Goal: Task Accomplishment & Management: Manage account settings

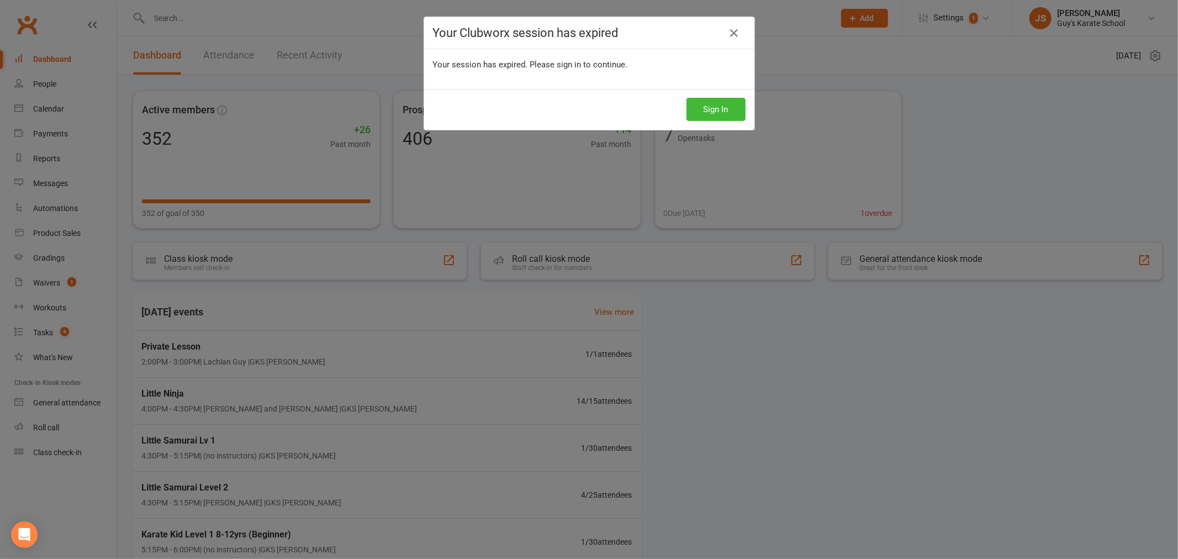
click at [724, 93] on div "Sign In" at bounding box center [589, 109] width 330 height 41
click at [721, 126] on div "Sign In" at bounding box center [589, 109] width 330 height 41
click at [722, 117] on button "Sign In" at bounding box center [715, 109] width 59 height 23
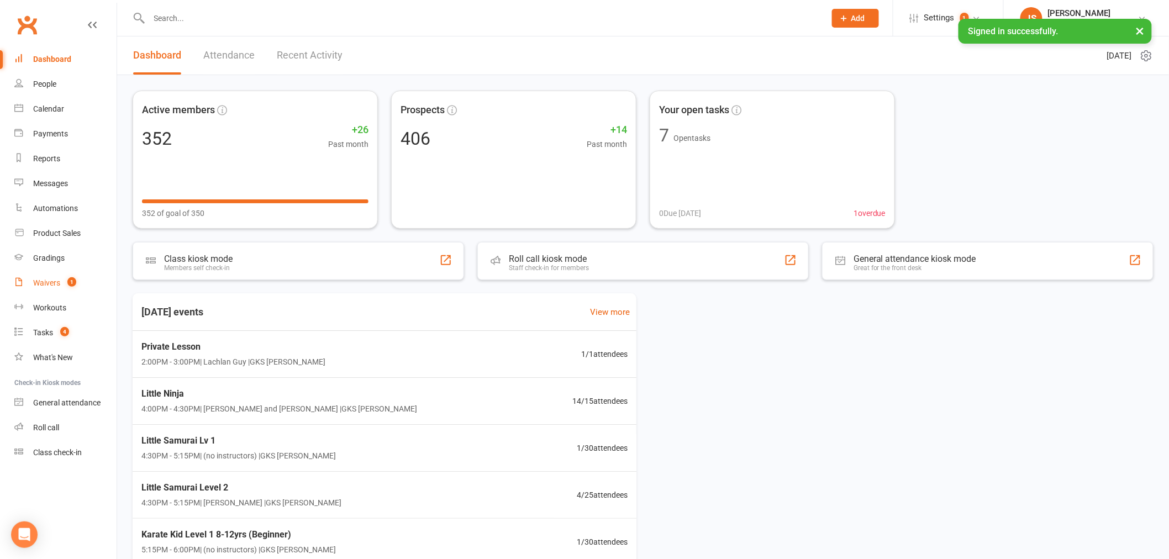
click at [78, 284] on link "Waivers 1" at bounding box center [65, 283] width 102 height 25
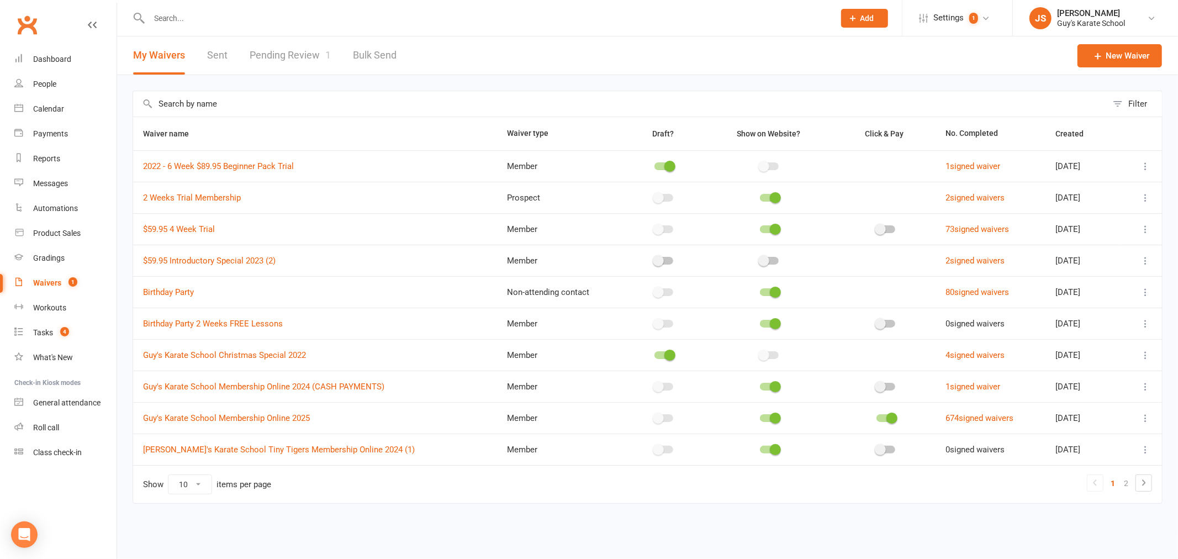
click at [295, 51] on link "Pending Review 1" at bounding box center [290, 55] width 81 height 38
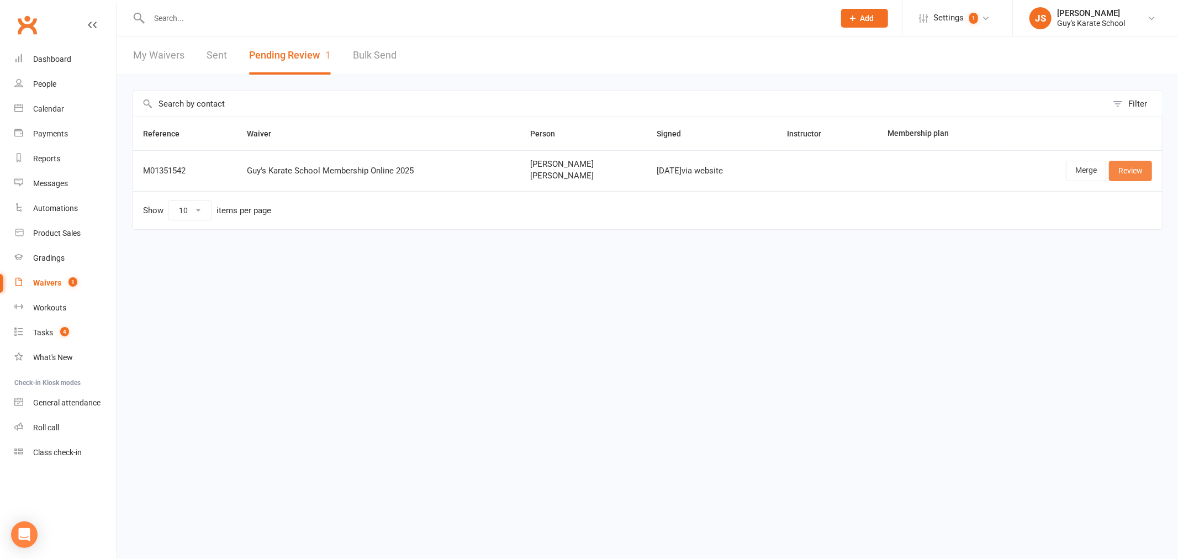
click at [1147, 174] on link "Review" at bounding box center [1130, 171] width 43 height 20
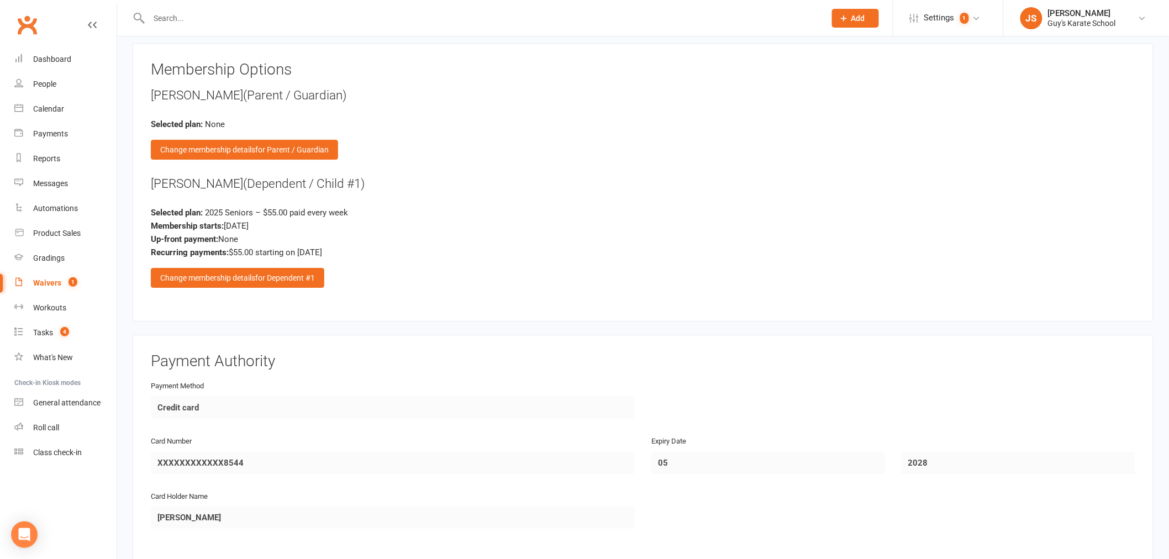
scroll to position [1472, 0]
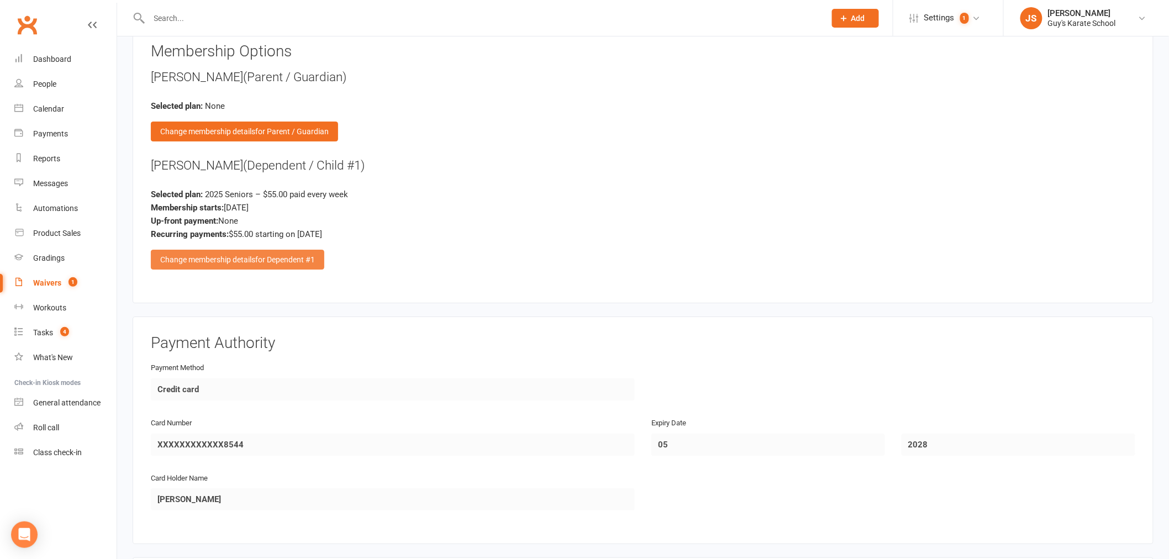
click at [272, 255] on span "for Dependent #1" at bounding box center [285, 259] width 60 height 9
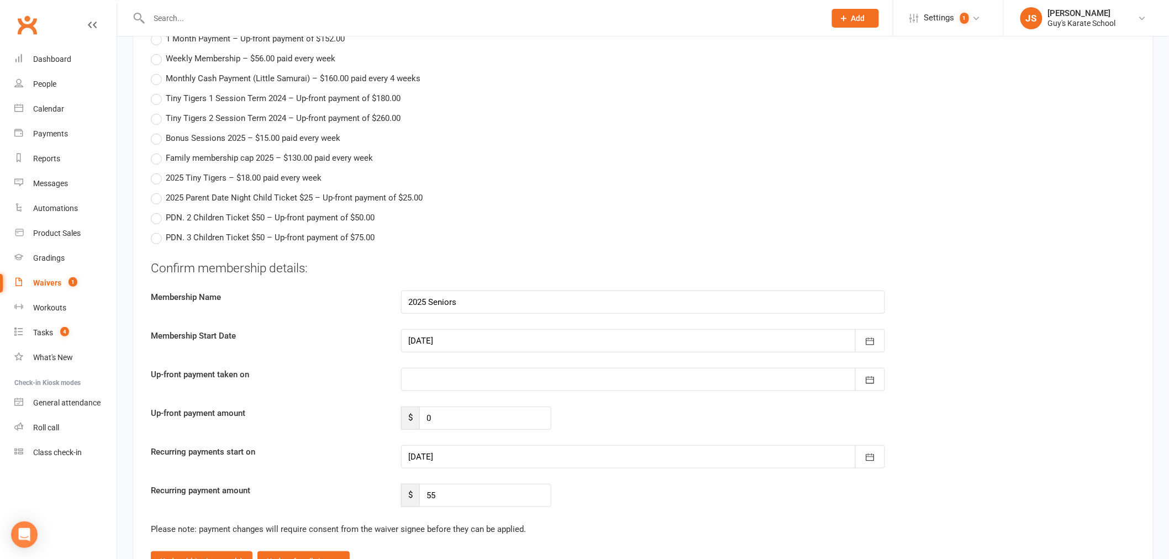
scroll to position [1841, 0]
click at [456, 457] on div at bounding box center [643, 456] width 484 height 23
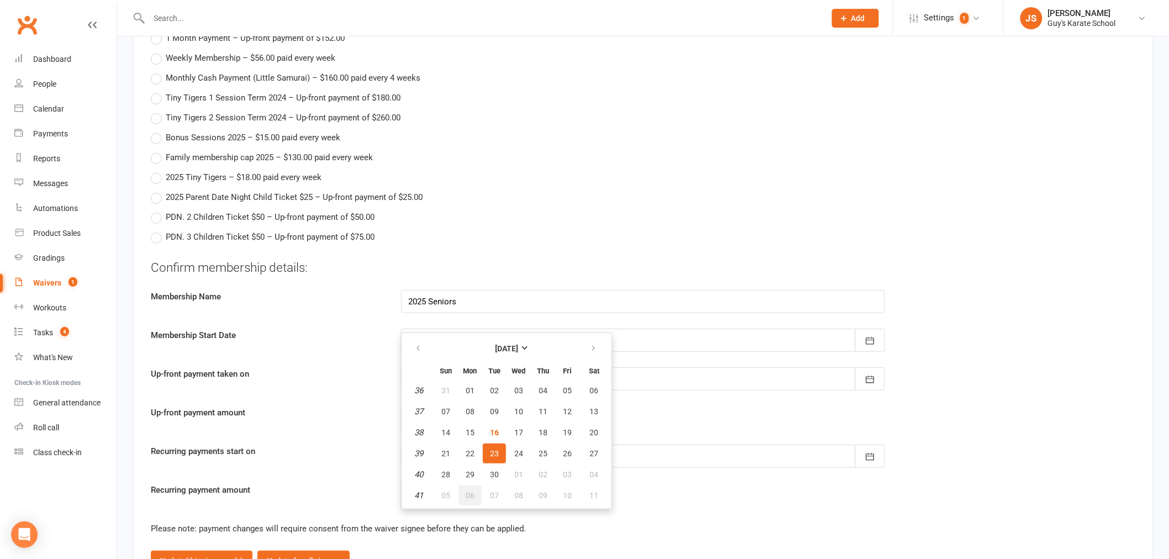
click at [476, 485] on button "06" at bounding box center [469, 495] width 23 height 20
type input "06 Oct 2025"
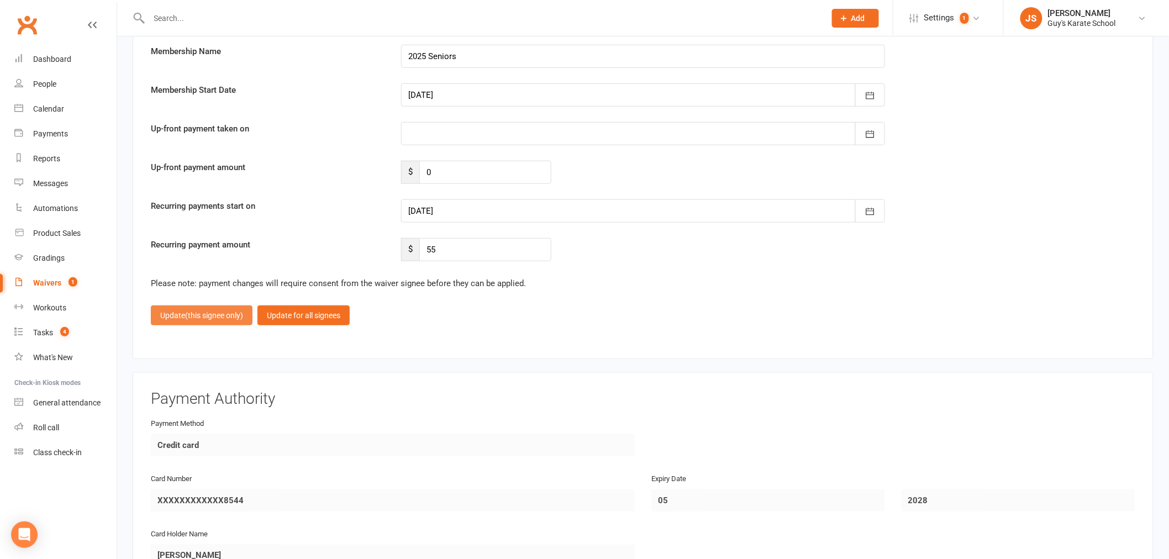
click at [169, 319] on button "Update (this signee only)" at bounding box center [202, 315] width 102 height 20
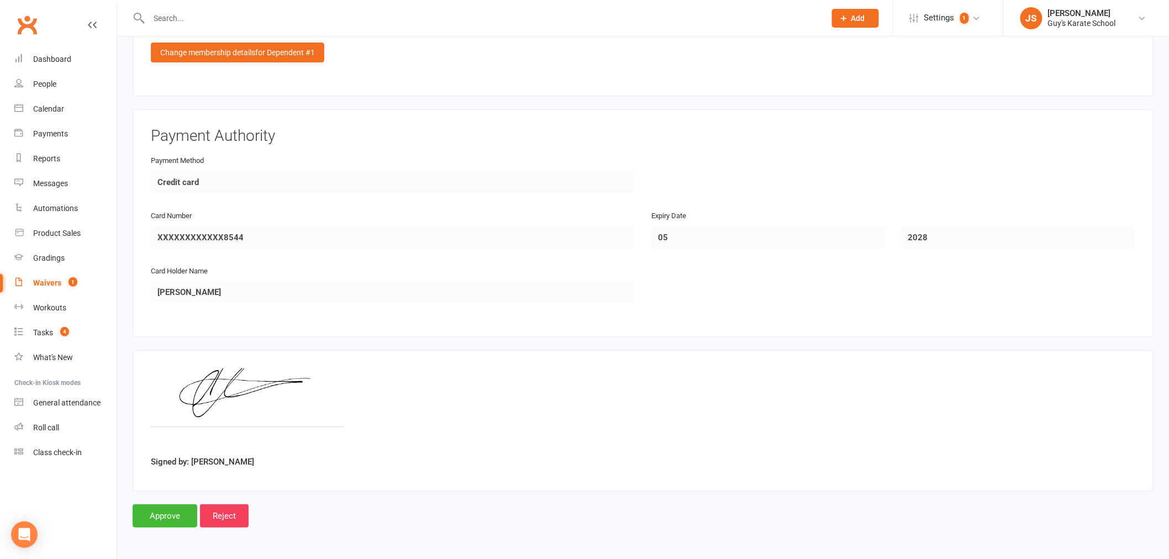
scroll to position [1675, 0]
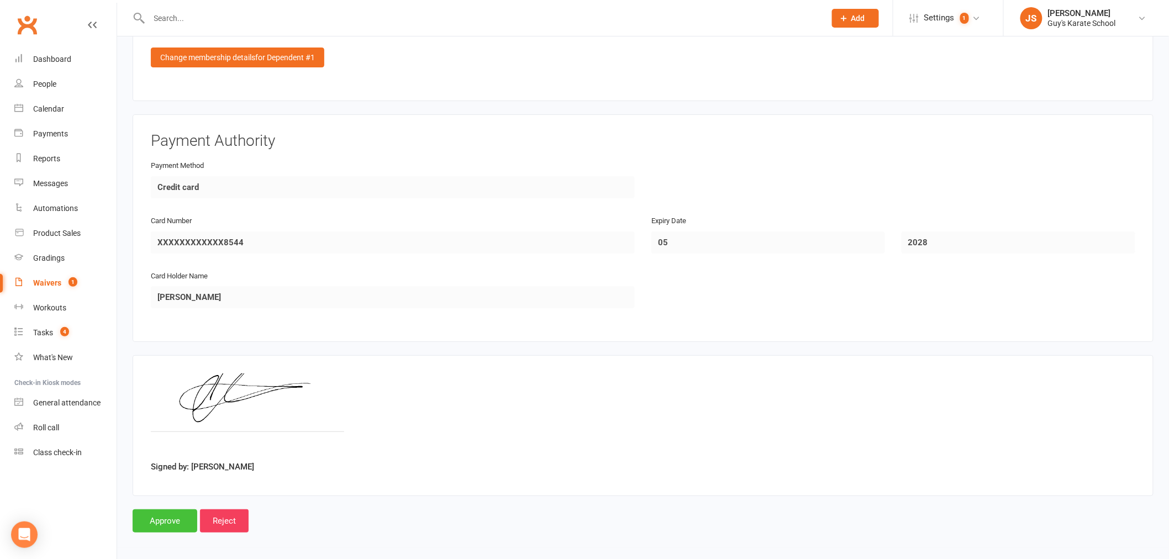
click at [183, 522] on input "Approve" at bounding box center [165, 520] width 65 height 23
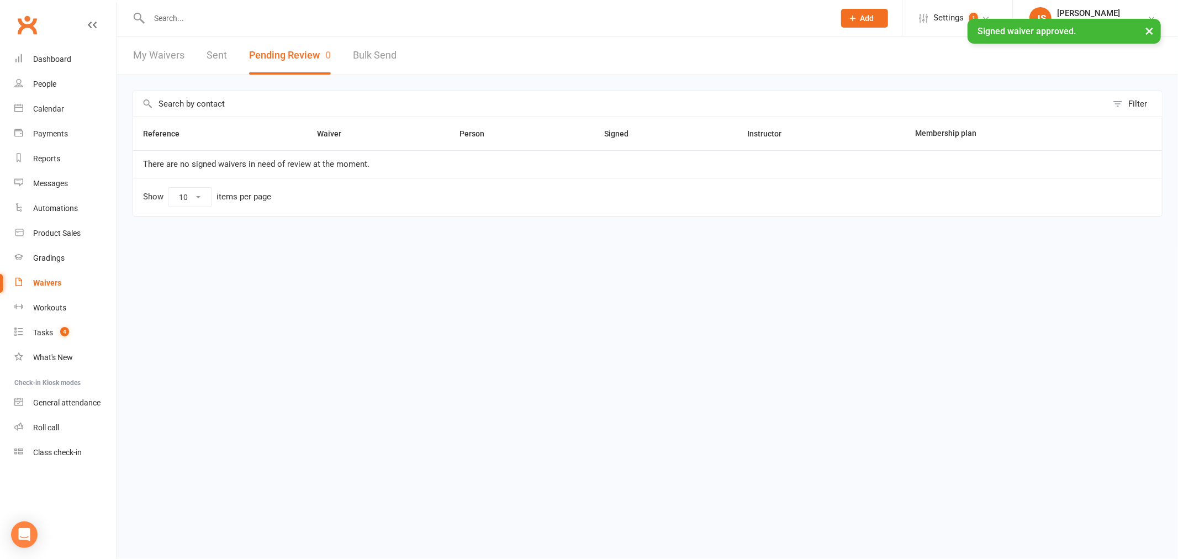
click at [197, 17] on input "text" at bounding box center [486, 17] width 681 height 15
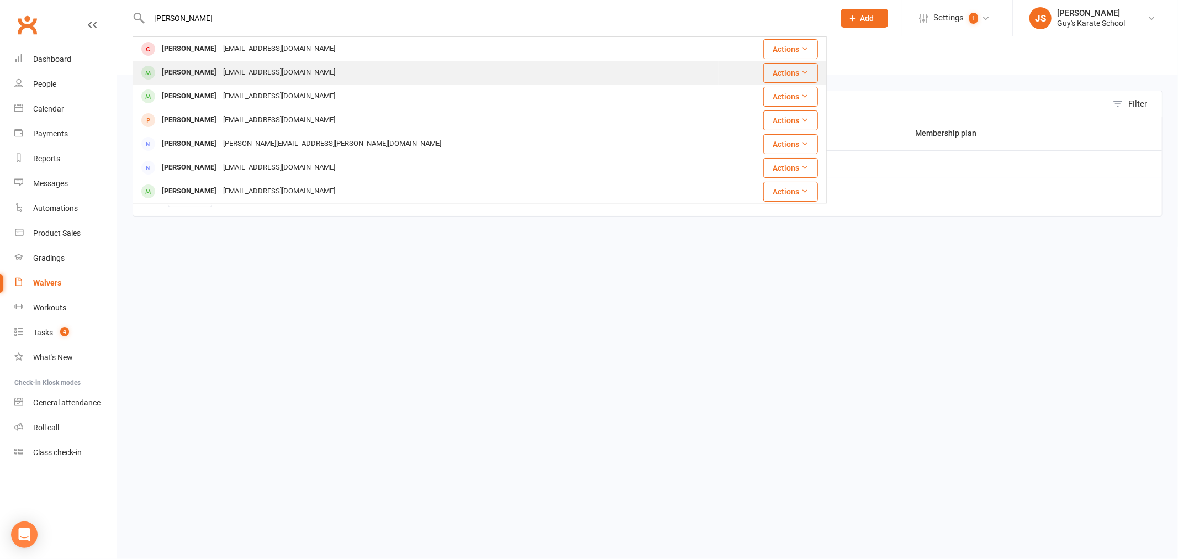
type input "samuel"
click at [200, 79] on div "Samuel McFarlane" at bounding box center [189, 73] width 61 height 16
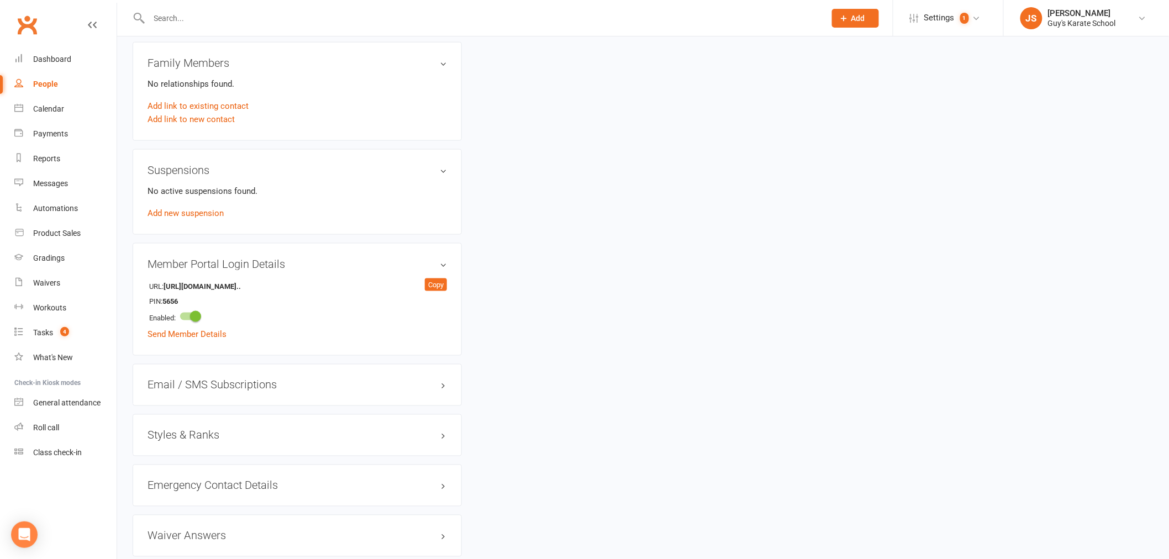
scroll to position [614, 0]
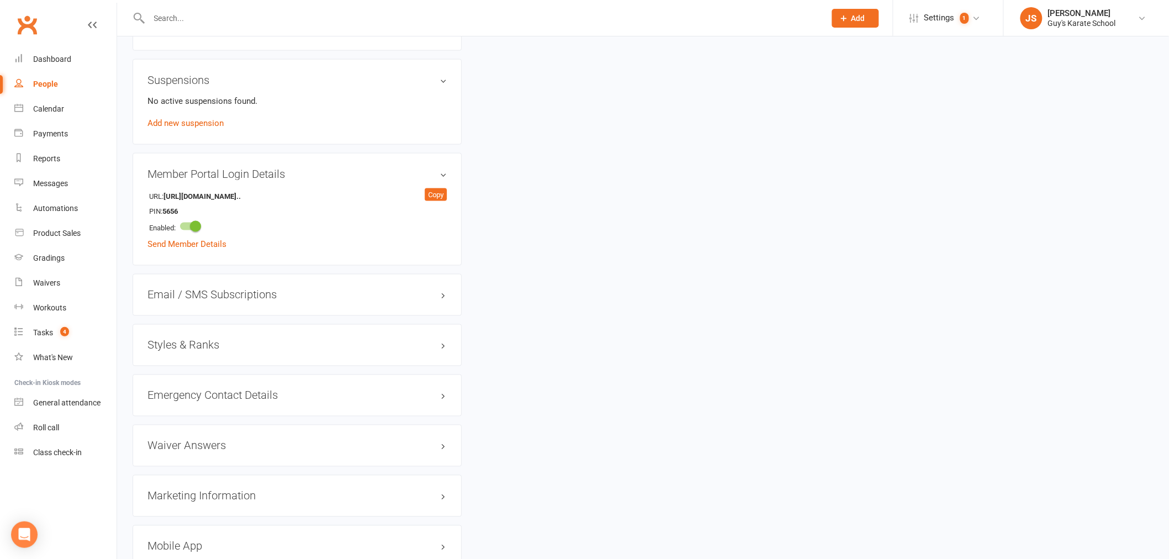
click at [205, 346] on h3 "Styles & Ranks" at bounding box center [296, 345] width 299 height 12
click at [191, 393] on link "Add new style" at bounding box center [172, 388] width 51 height 10
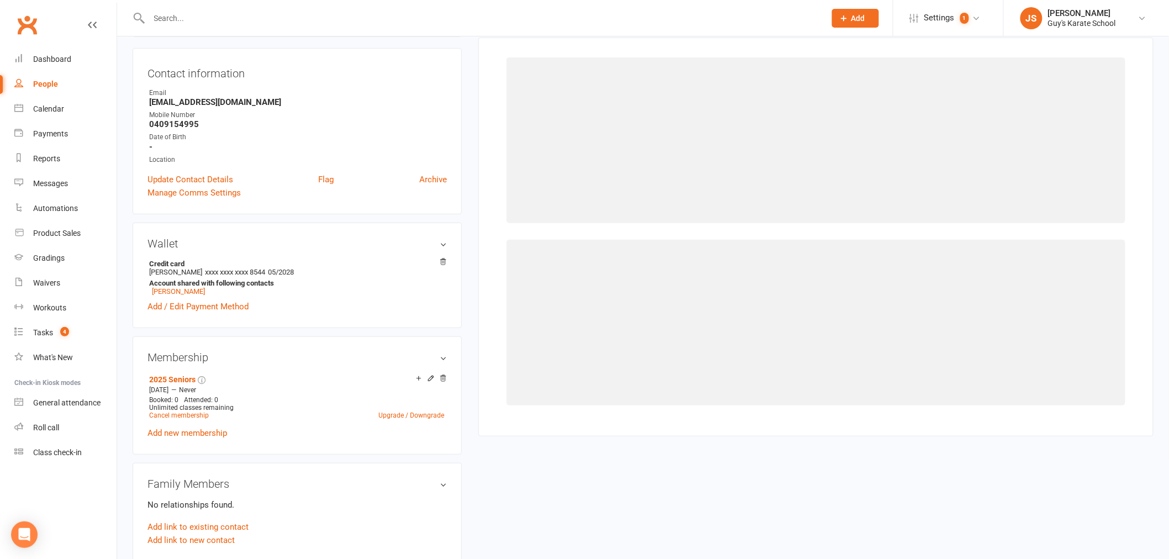
scroll to position [85, 0]
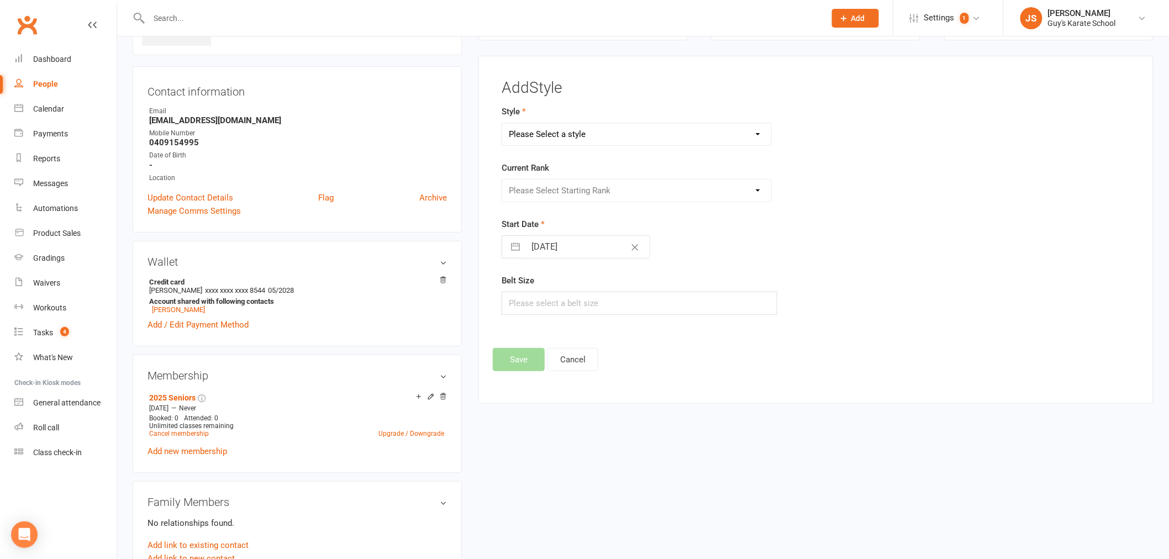
click at [572, 136] on select "Please Select a style Karate Kids Little Ninja Little Samurai Senior Tiny Tigers" at bounding box center [636, 134] width 269 height 22
select select "2335"
click at [502, 123] on select "Please Select a style Karate Kids Little Ninja Little Samurai Senior Tiny Tigers" at bounding box center [636, 134] width 269 height 22
click at [566, 188] on select "Please Select Starting Rank 10th Kyu White Belt 9th Kyu Yellow Belt 8th Kyu Ora…" at bounding box center [636, 190] width 269 height 22
select select "22969"
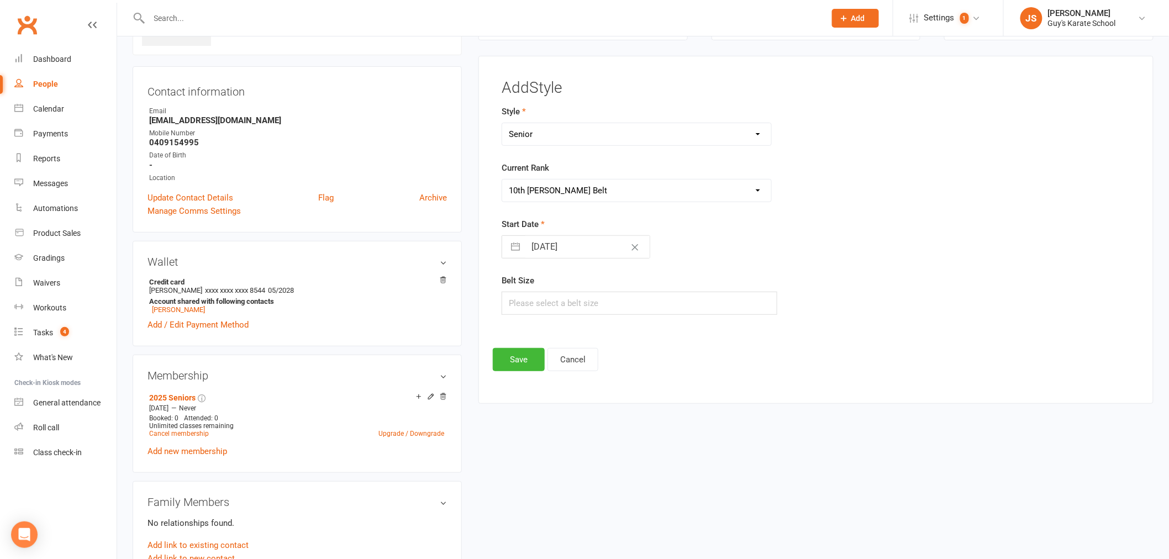
click at [502, 179] on select "Please Select Starting Rank 10th Kyu White Belt 9th Kyu Yellow Belt 8th Kyu Ora…" at bounding box center [636, 190] width 269 height 22
click at [574, 301] on input "text" at bounding box center [639, 303] width 276 height 23
type input "8"
click at [506, 367] on button "Save" at bounding box center [519, 359] width 52 height 23
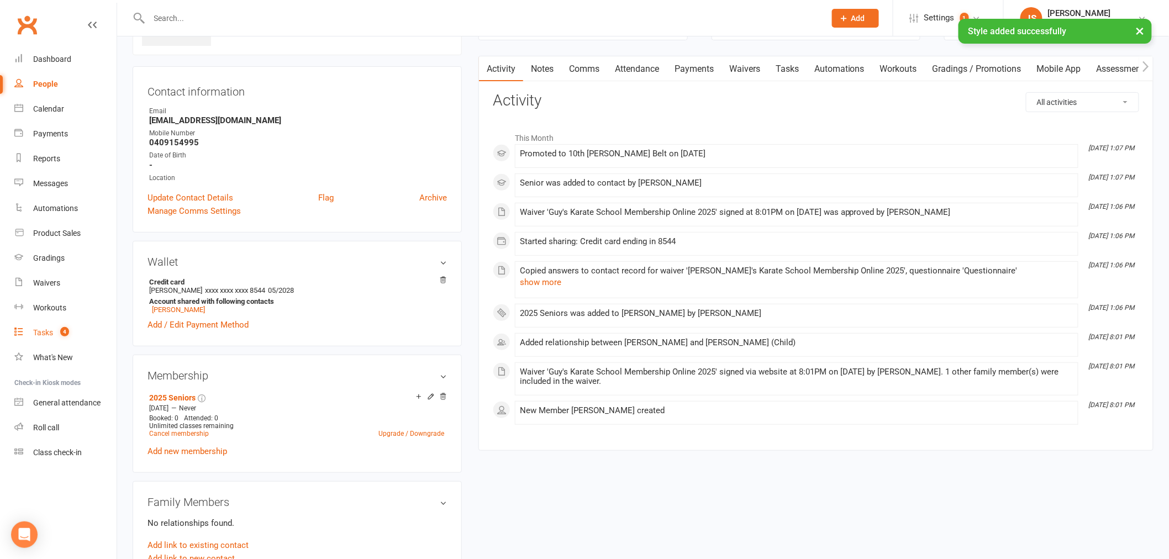
click at [67, 335] on count-badge "4" at bounding box center [62, 332] width 14 height 9
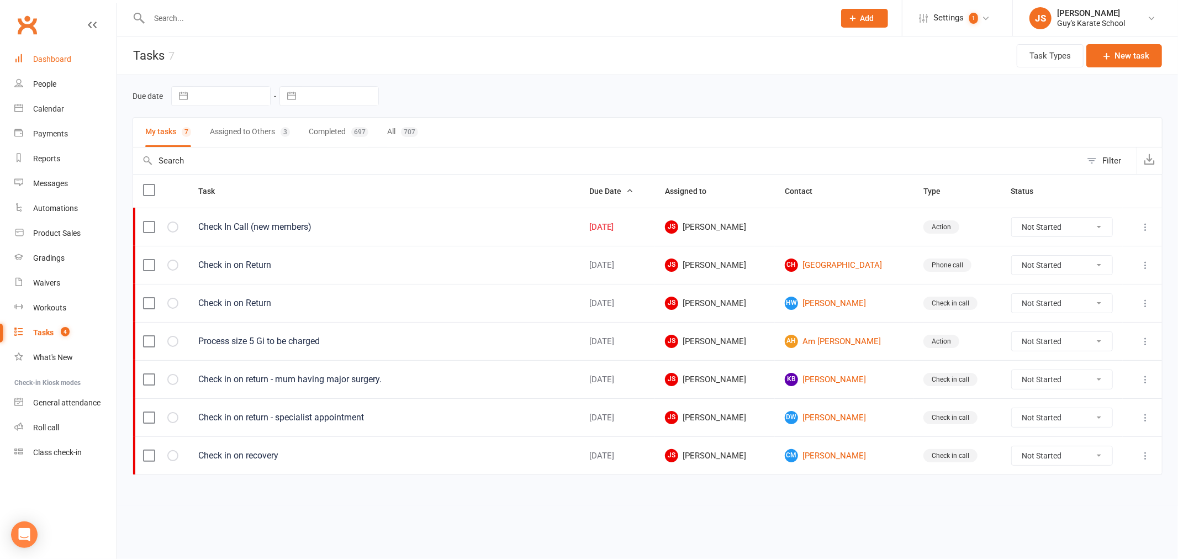
click at [68, 57] on div "Dashboard" at bounding box center [52, 59] width 38 height 9
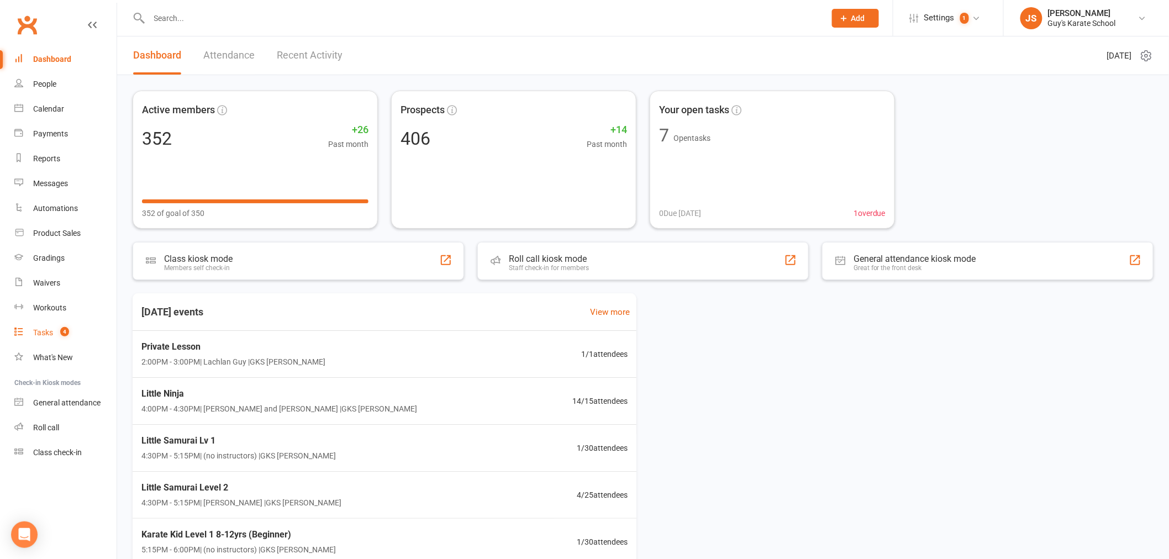
click at [53, 329] on link "Tasks 4" at bounding box center [65, 332] width 102 height 25
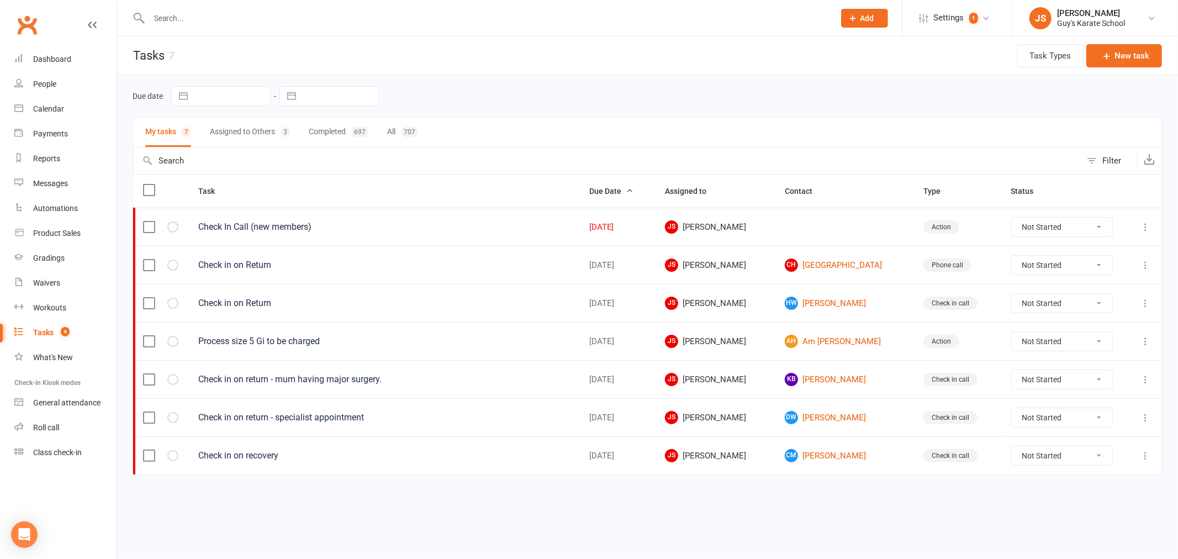
click at [190, 19] on input "text" at bounding box center [486, 17] width 681 height 15
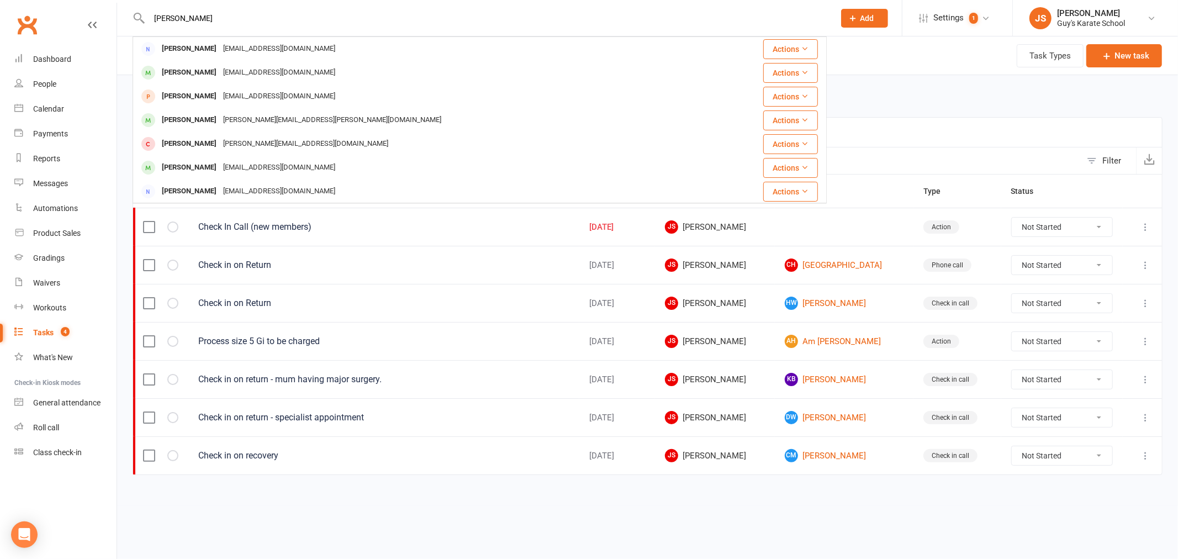
type input "lily scott"
click at [47, 337] on link "Tasks 4" at bounding box center [65, 332] width 102 height 25
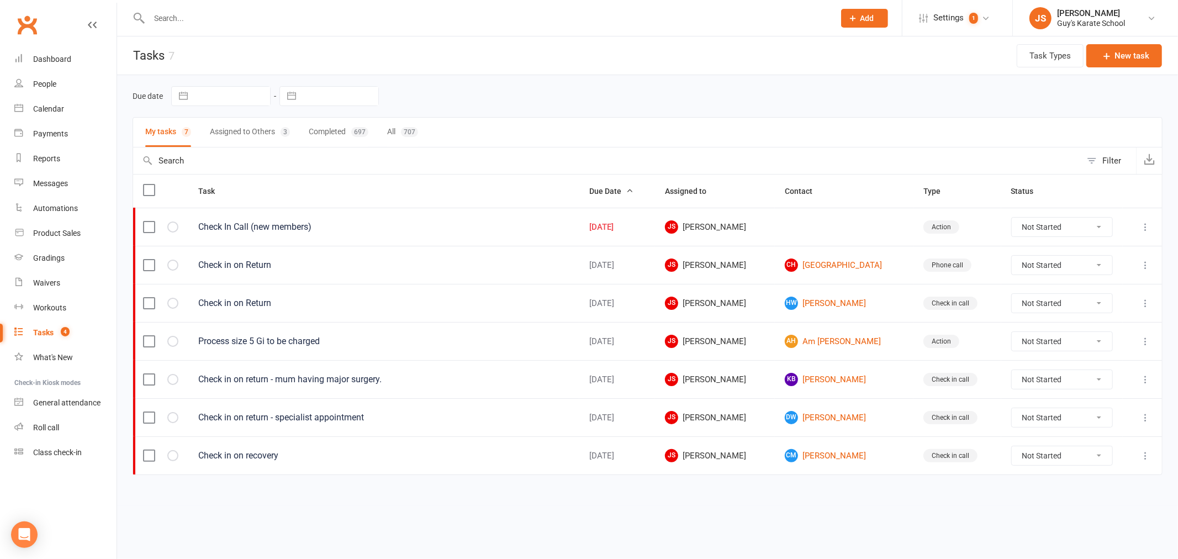
click at [272, 139] on button "Assigned to Others 3" at bounding box center [250, 132] width 80 height 29
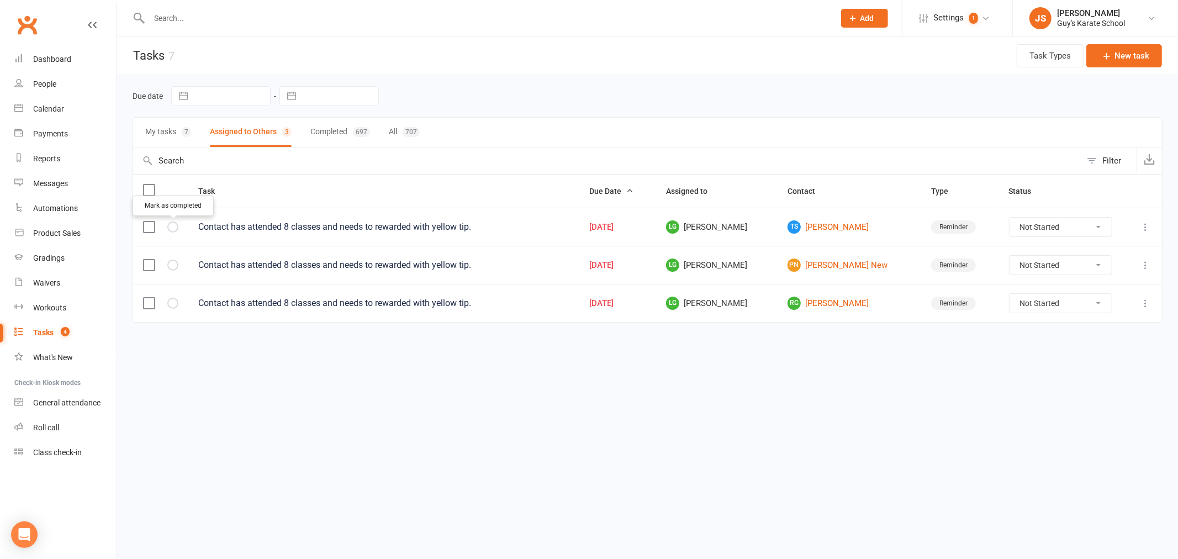
click at [173, 233] on button "button" at bounding box center [172, 226] width 11 height 11
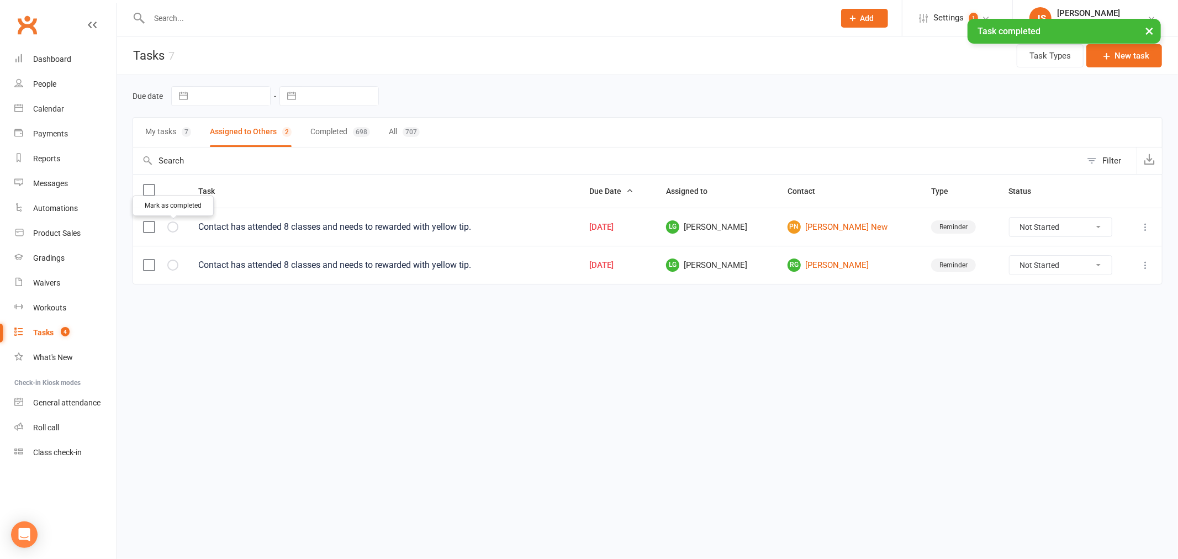
click at [173, 233] on button "button" at bounding box center [172, 226] width 11 height 11
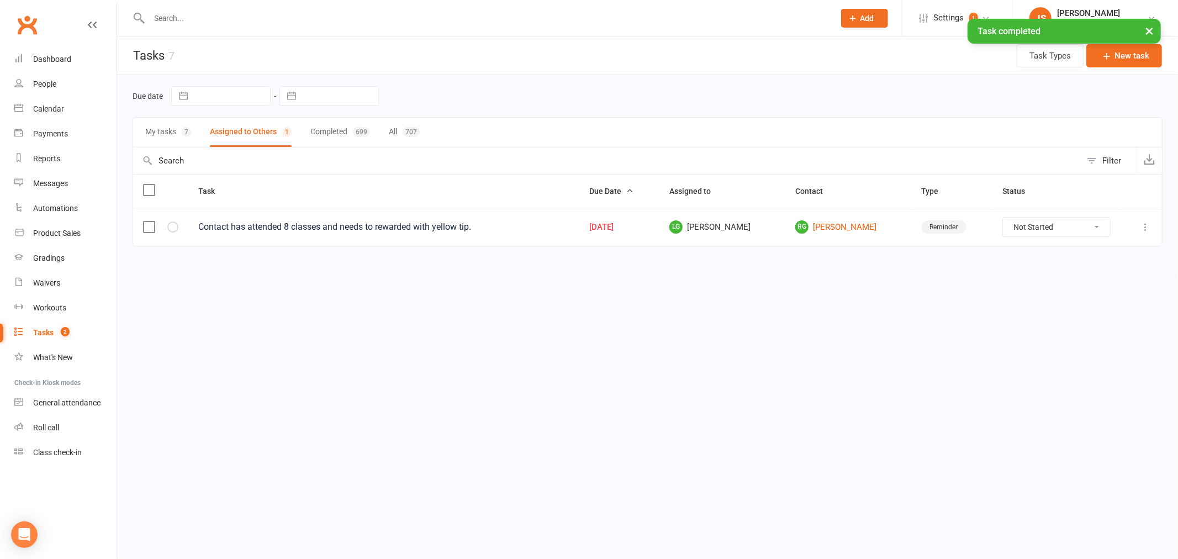
click at [173, 233] on button "button" at bounding box center [172, 226] width 11 height 11
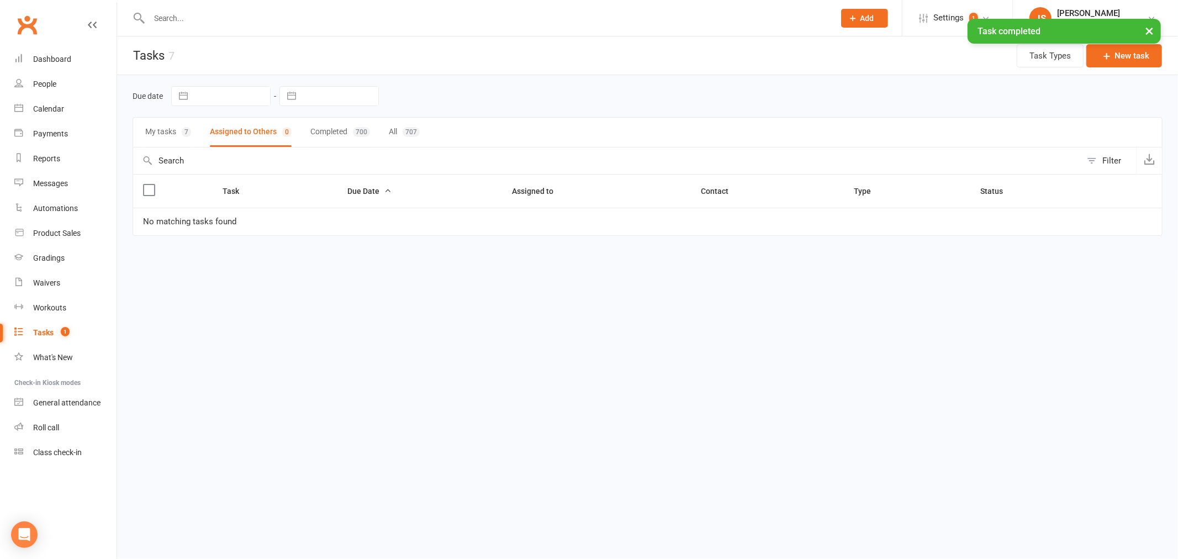
click at [182, 131] on div "7" at bounding box center [186, 132] width 9 height 10
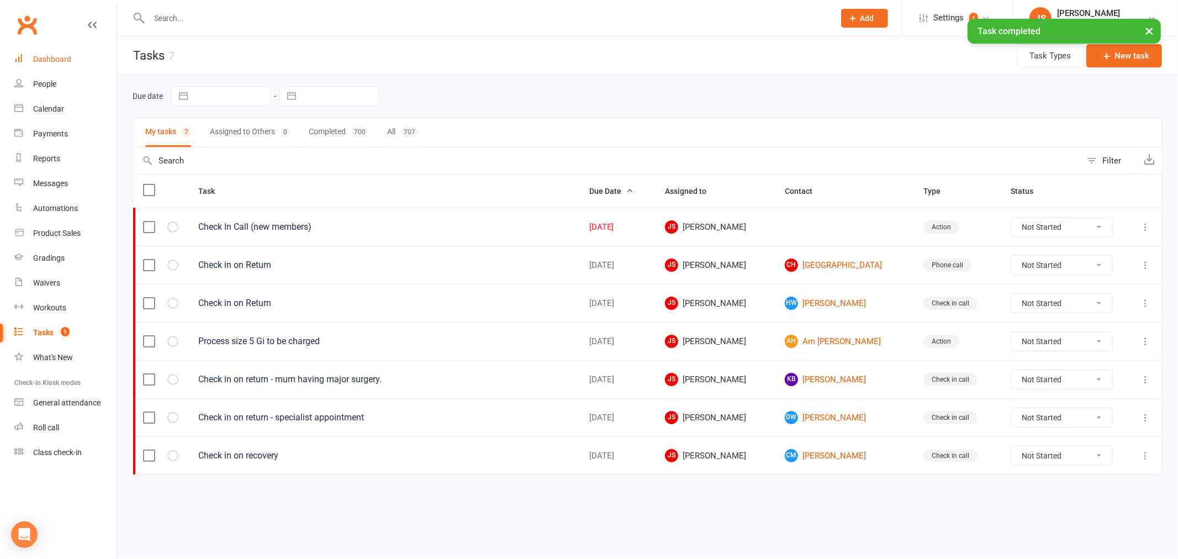
click at [50, 62] on div "Dashboard" at bounding box center [52, 59] width 38 height 9
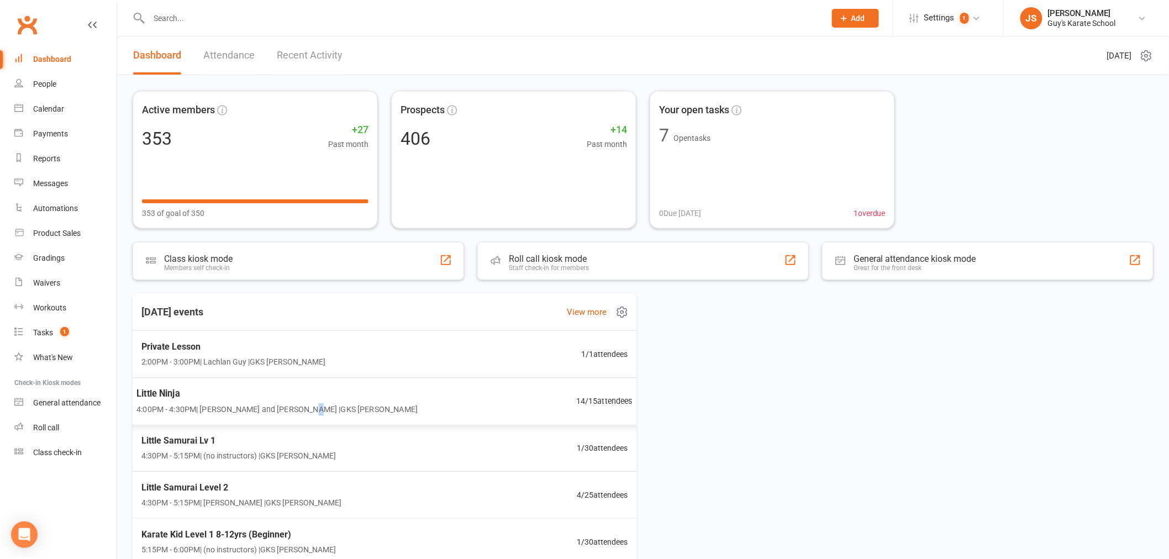
click at [306, 405] on span "4:00PM - 4:30PM | Lindsay Guy and Lachlan Guy | GKS Rutherford" at bounding box center [276, 409] width 281 height 13
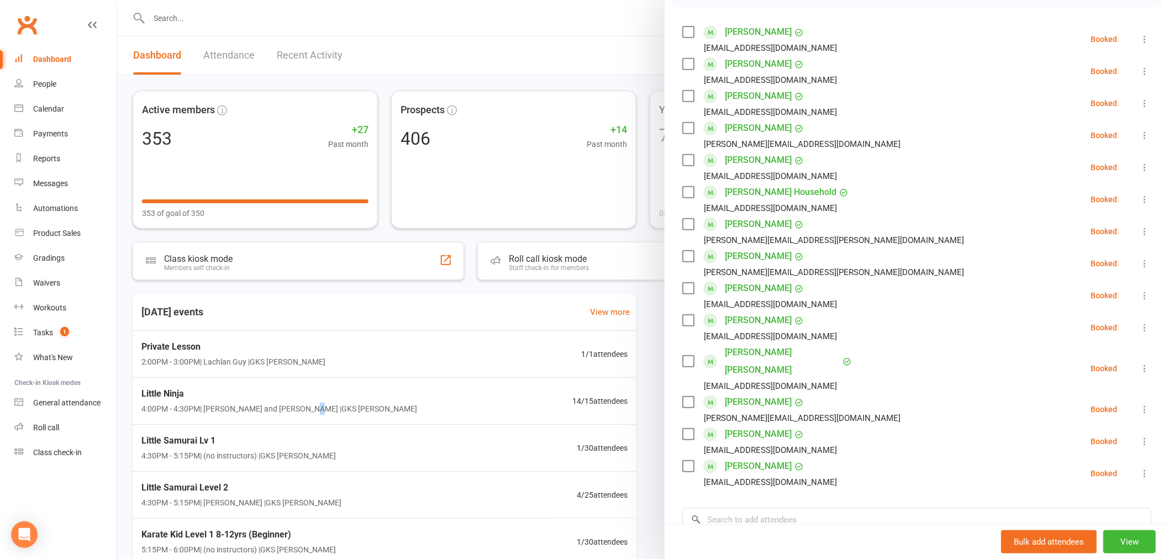
scroll to position [184, 0]
click at [510, 449] on div at bounding box center [643, 279] width 1052 height 559
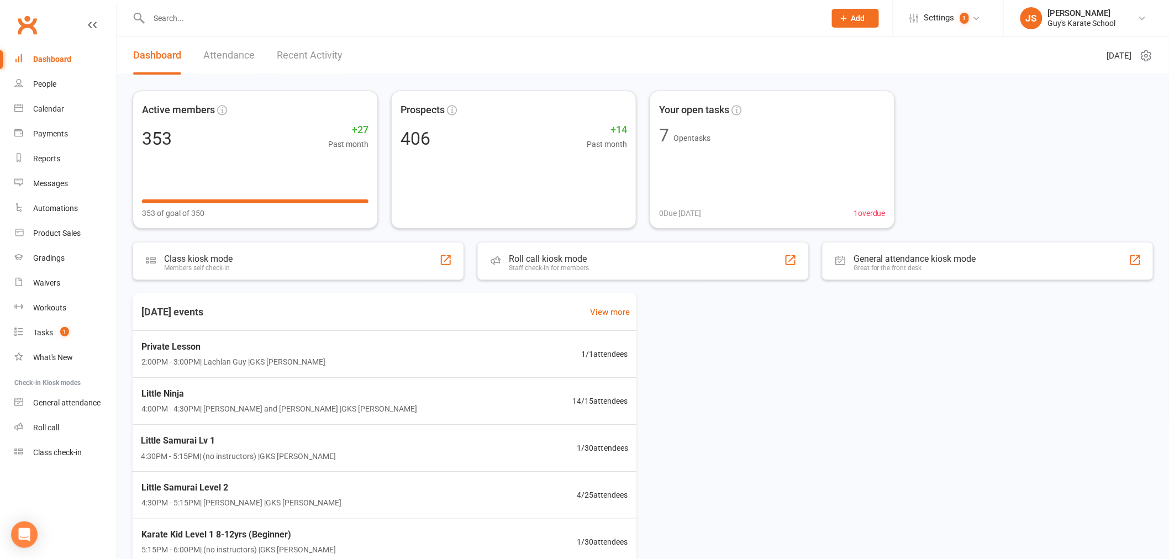
click at [411, 447] on div "Little Samurai Lv 1 4:30PM - 5:15PM | (no instructors) | GKS Rutherford 1 / 30 …" at bounding box center [385, 448] width 514 height 47
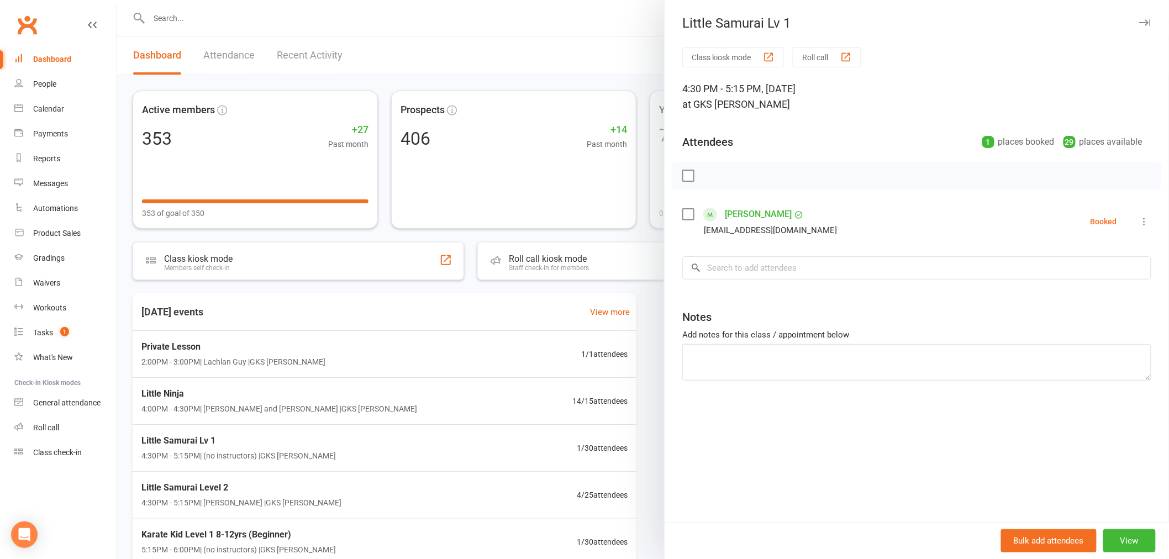
click at [504, 503] on div at bounding box center [643, 279] width 1052 height 559
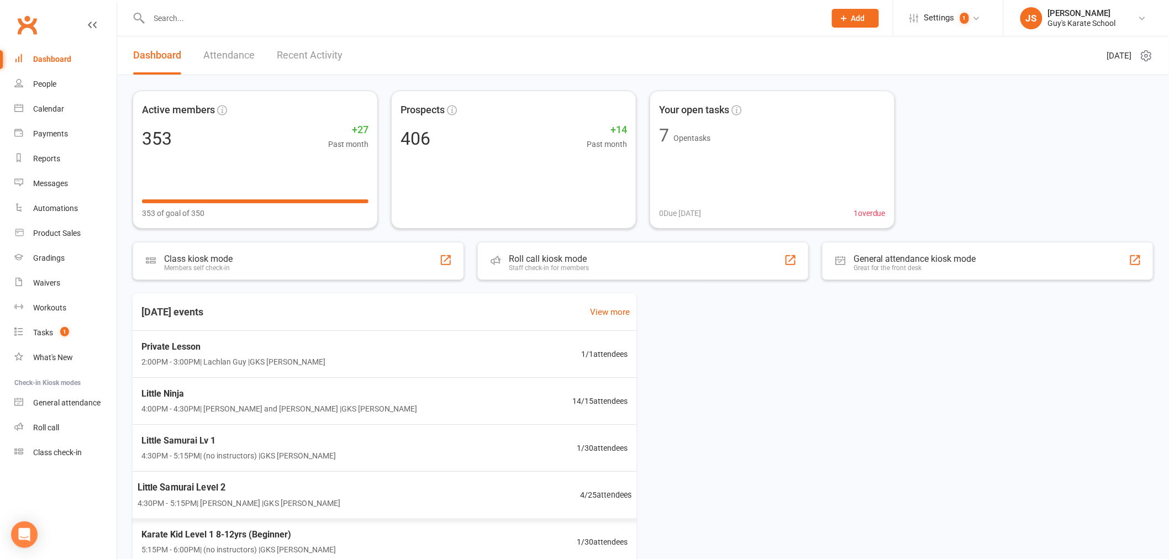
click at [504, 503] on div "Little Samurai Level 2 4:30PM - 5:15PM | Lindsay Guy | GKS Rutherford 4 / 25 at…" at bounding box center [384, 494] width 521 height 47
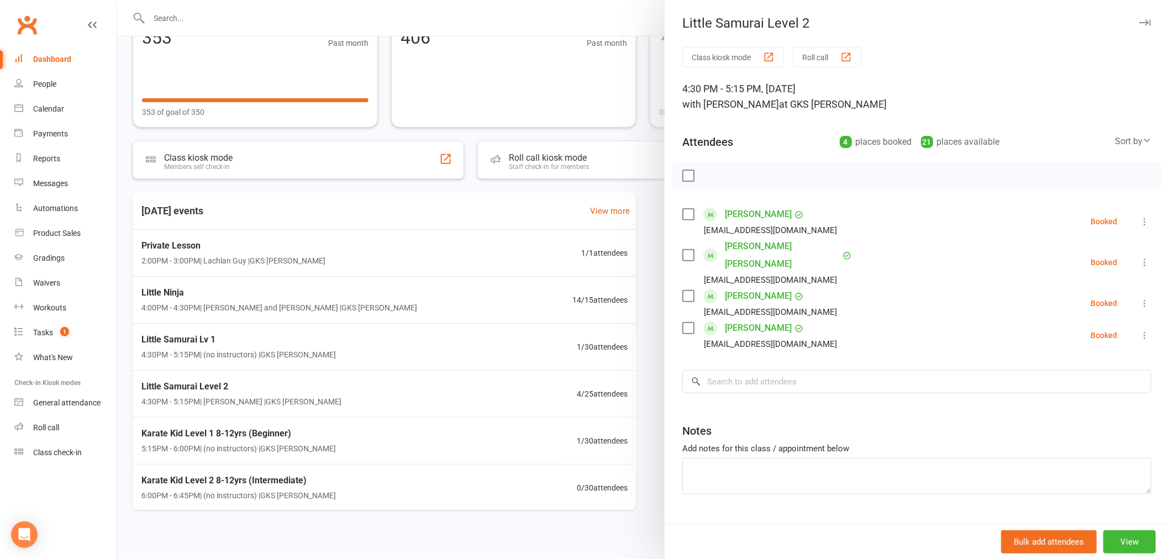
scroll to position [109, 0]
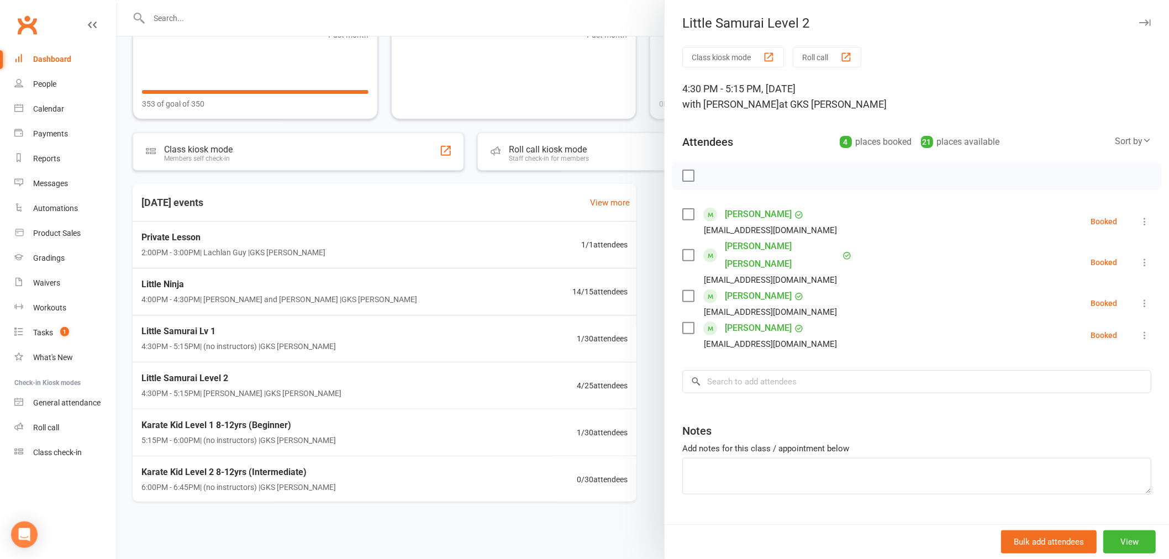
click at [427, 427] on div at bounding box center [643, 279] width 1052 height 559
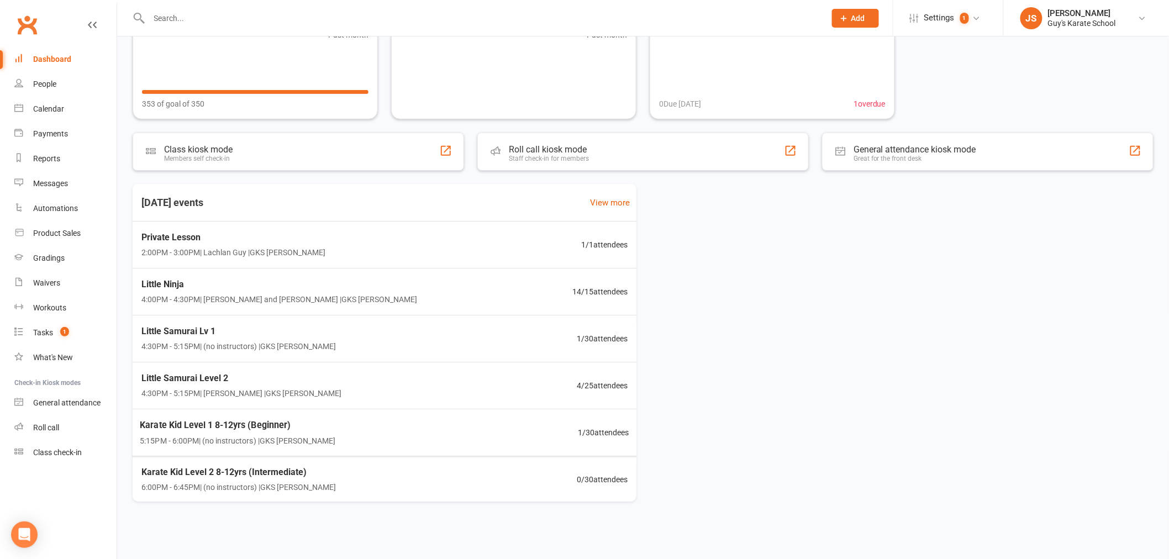
click at [427, 427] on div "Karate Kid Level 1 8-12yrs (Beginner) 5:15PM - 6:00PM | (no instructors) | GKS …" at bounding box center [384, 432] width 516 height 47
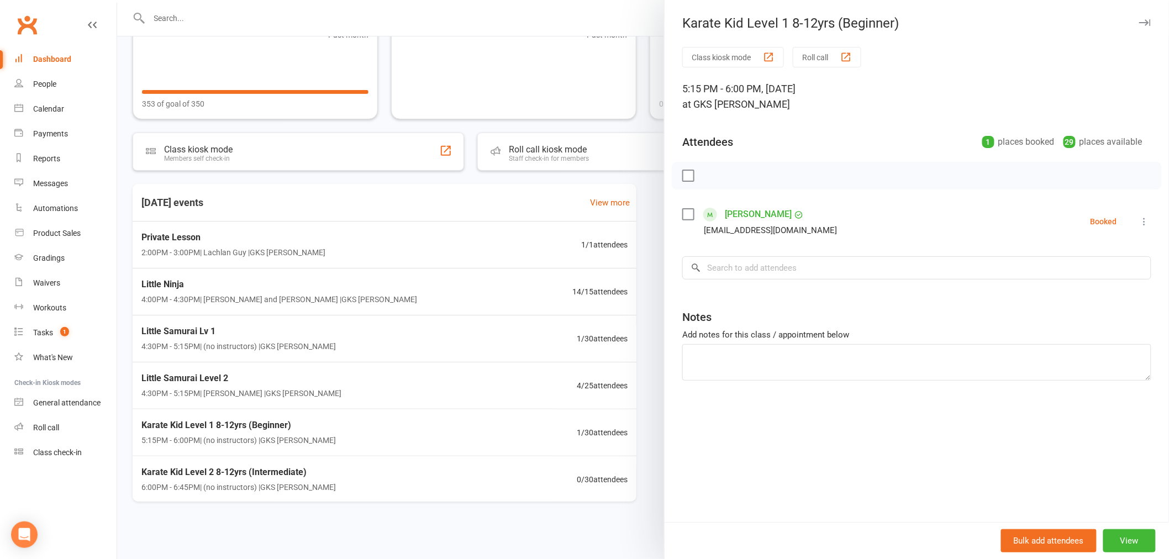
click at [405, 489] on div at bounding box center [643, 279] width 1052 height 559
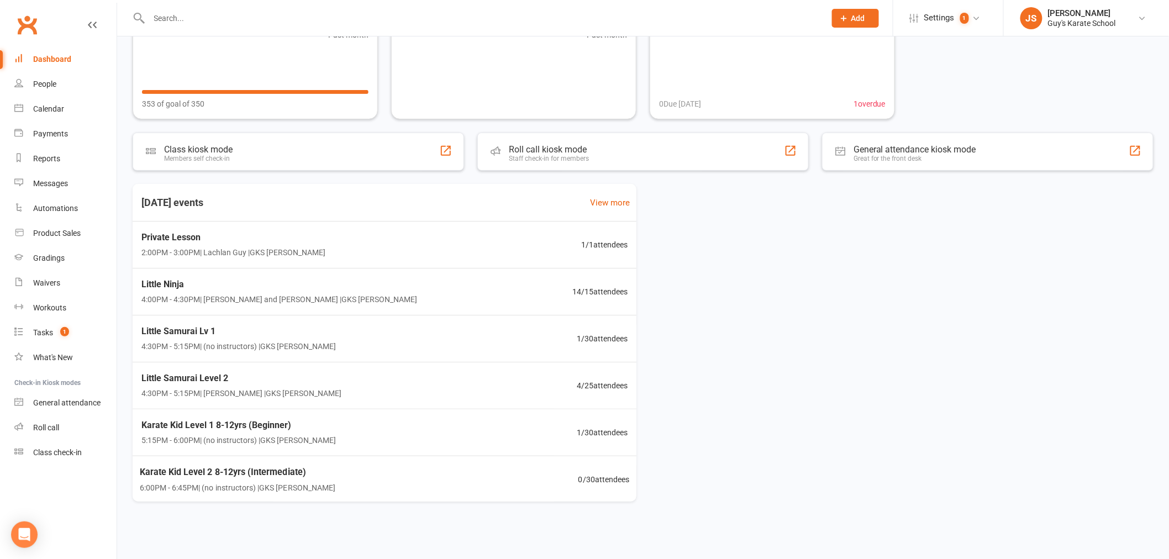
click at [405, 489] on div "Karate Kid Level 2 8-12yrs (Intermediate) 6:00PM - 6:45PM | (no instructors) | …" at bounding box center [384, 479] width 516 height 47
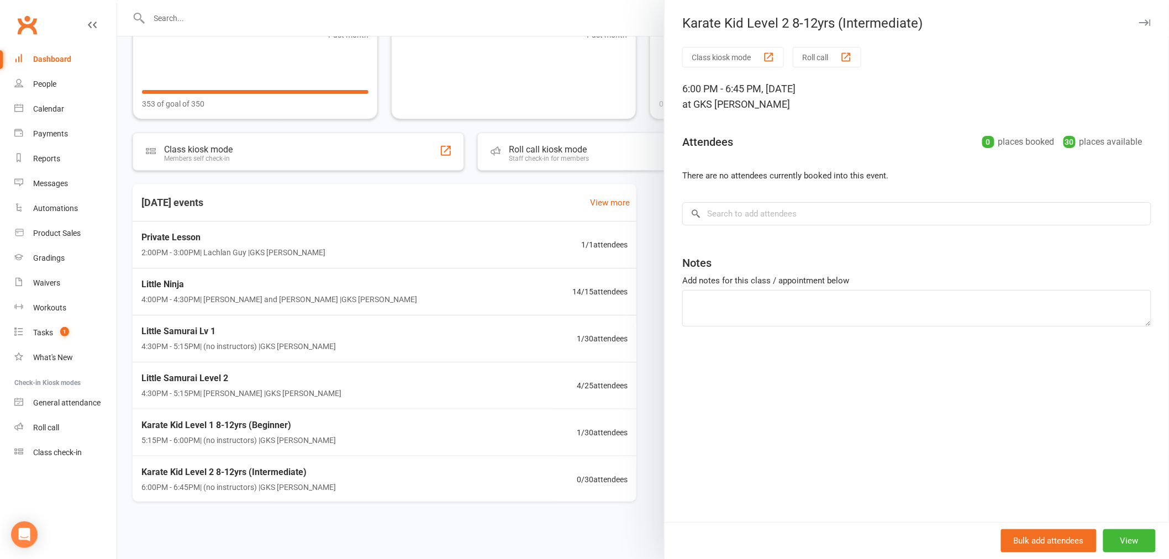
drag, startPoint x: 632, startPoint y: 438, endPoint x: 634, endPoint y: 468, distance: 30.5
click at [634, 468] on div at bounding box center [643, 279] width 1052 height 559
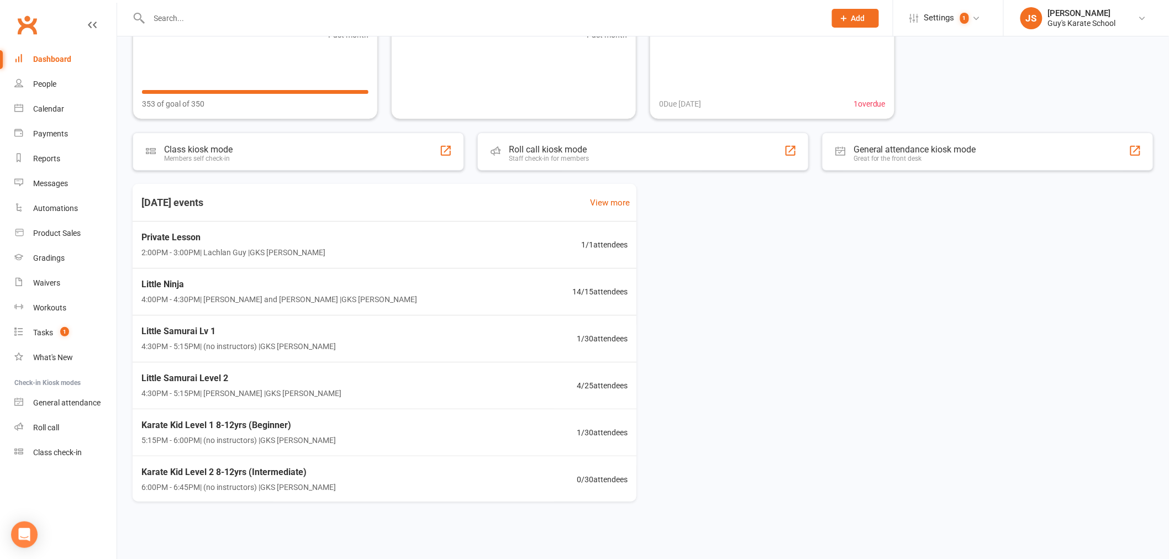
click at [647, 467] on div at bounding box center [643, 279] width 1052 height 559
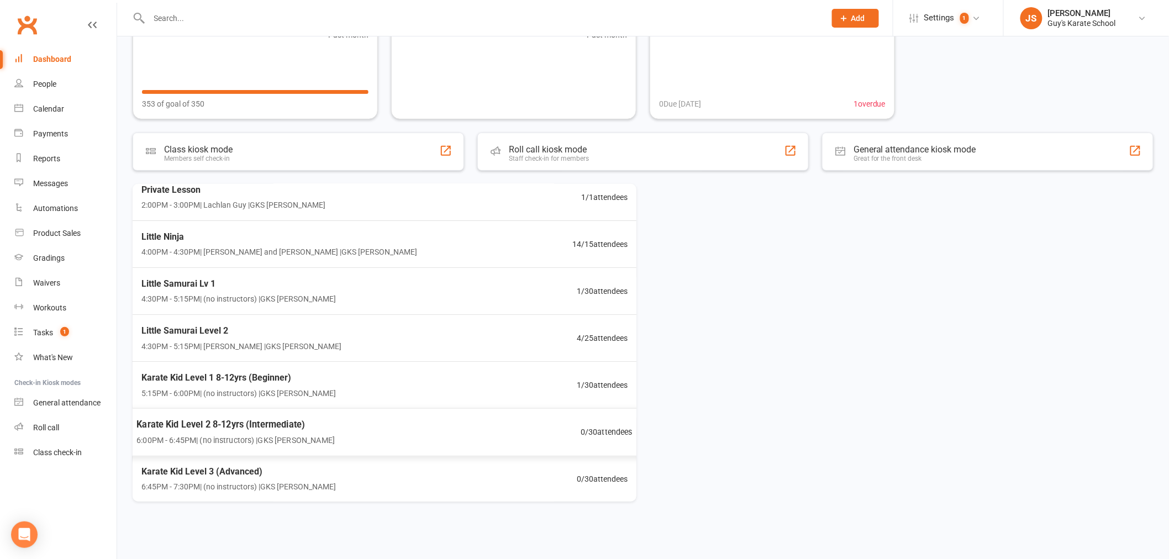
scroll to position [0, 0]
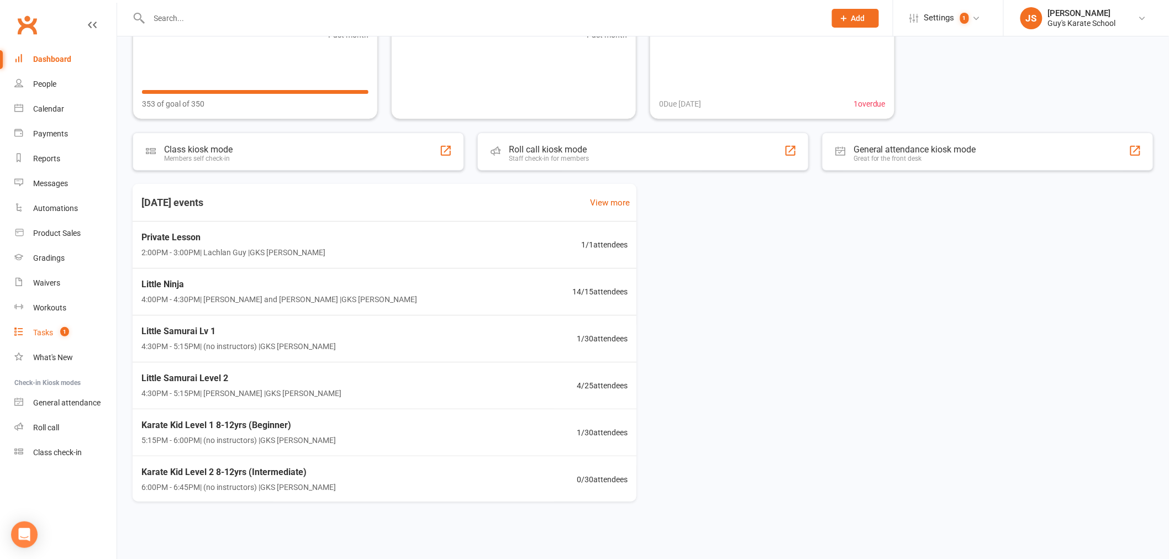
click at [47, 332] on div "Tasks" at bounding box center [43, 332] width 20 height 9
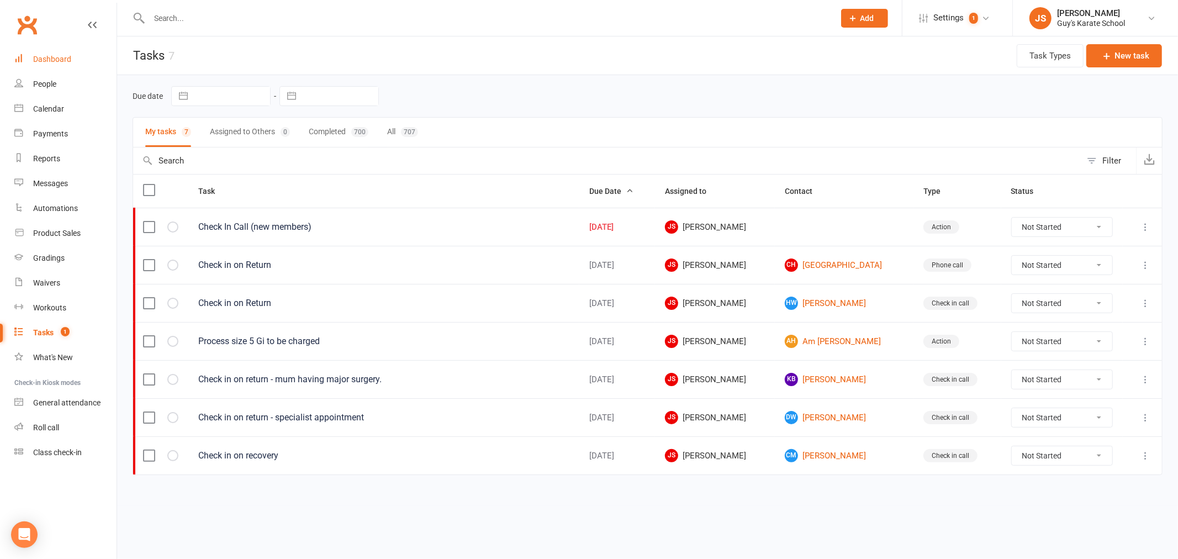
click at [71, 65] on link "Dashboard" at bounding box center [65, 59] width 102 height 25
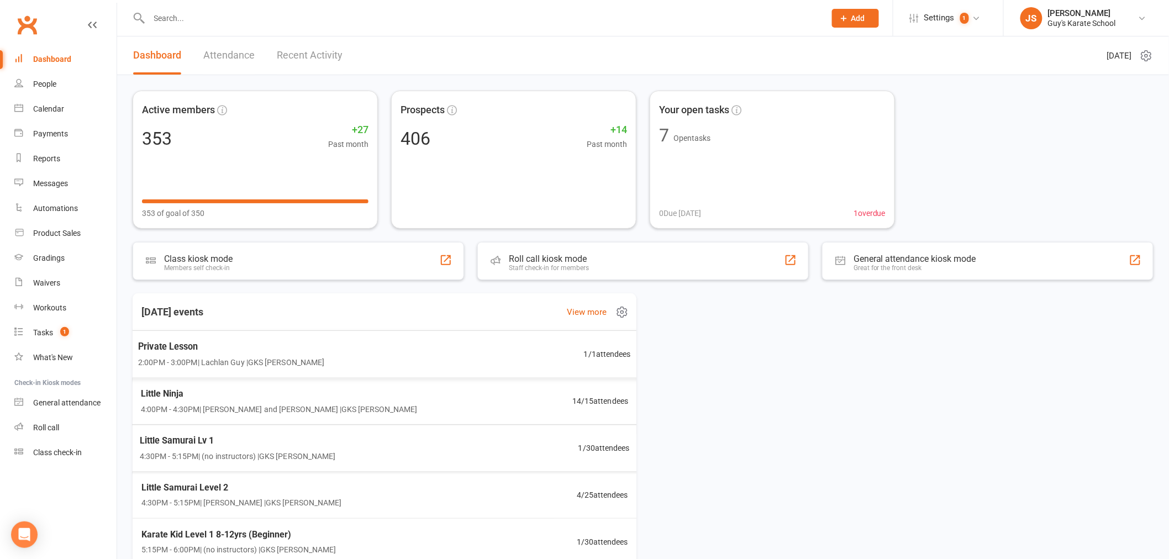
click at [407, 365] on div "Private Lesson 2:00PM - 3:00PM | Lachlan Guy | GKS Rutherford 1 / 1 attendees" at bounding box center [384, 353] width 519 height 47
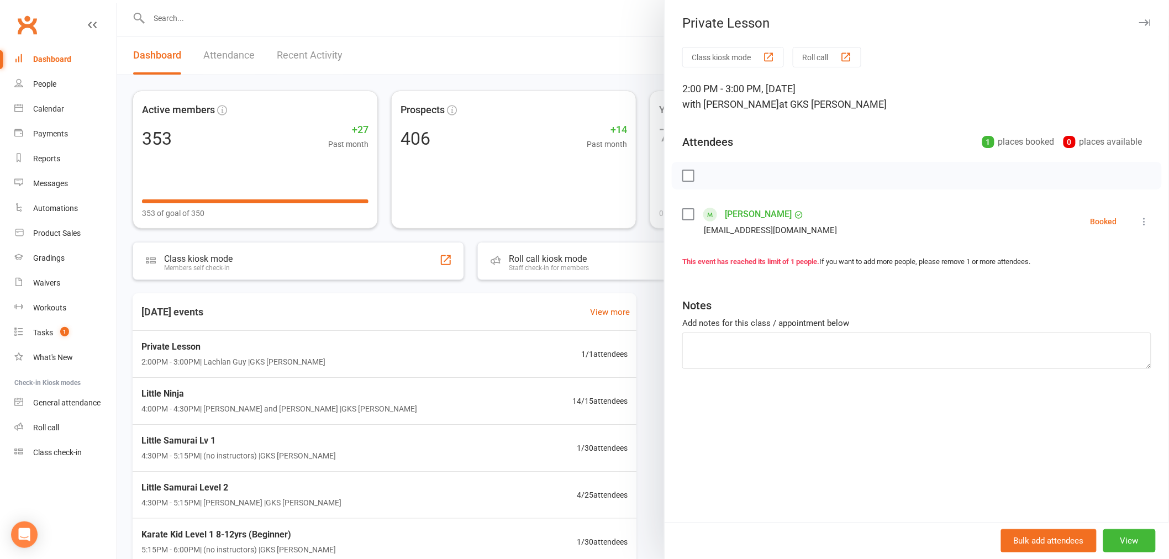
click at [1142, 20] on div "Private Lesson" at bounding box center [916, 22] width 504 height 15
click at [1139, 23] on icon "button" at bounding box center [1145, 22] width 12 height 7
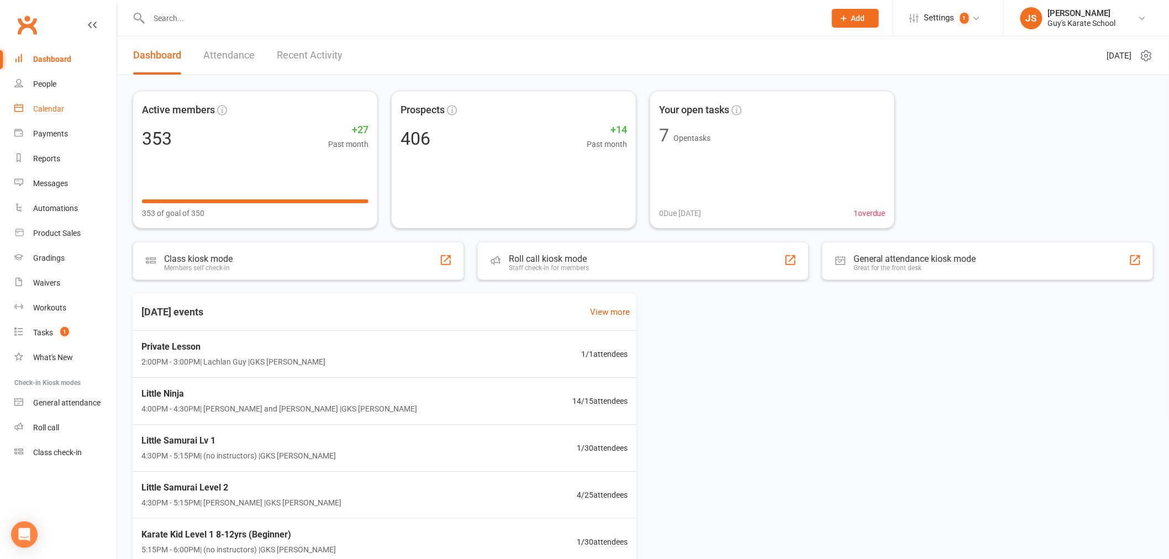
click at [31, 108] on link "Calendar" at bounding box center [65, 109] width 102 height 25
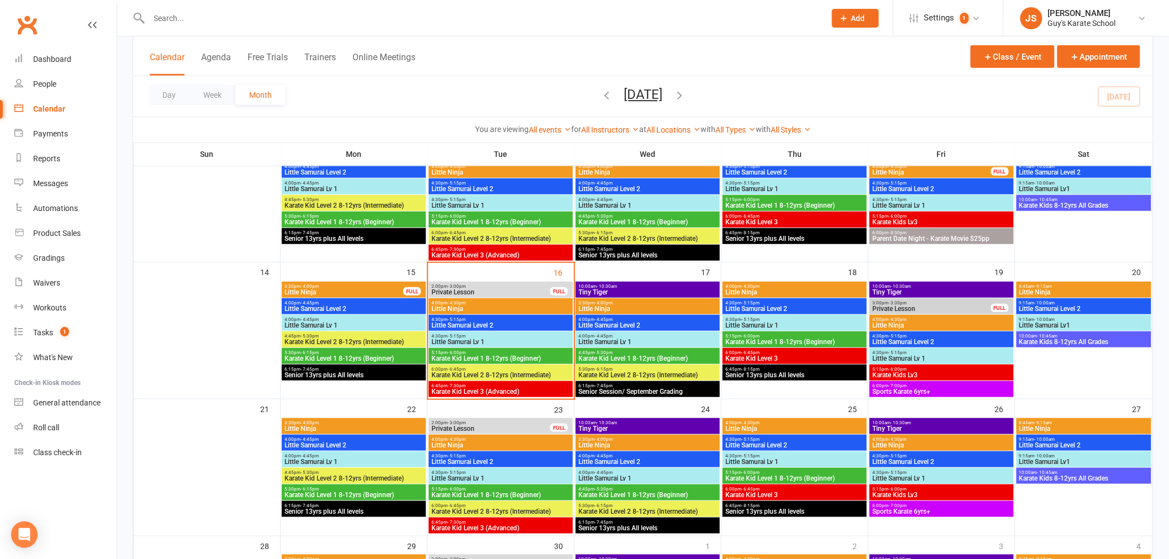
scroll to position [307, 0]
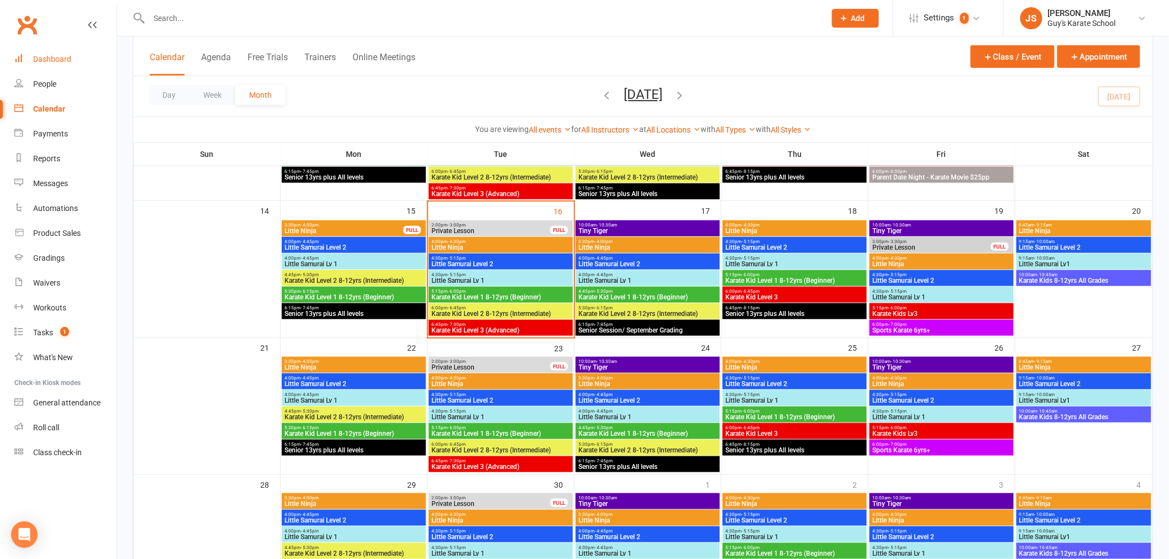
click at [67, 59] on div "Dashboard" at bounding box center [52, 59] width 38 height 9
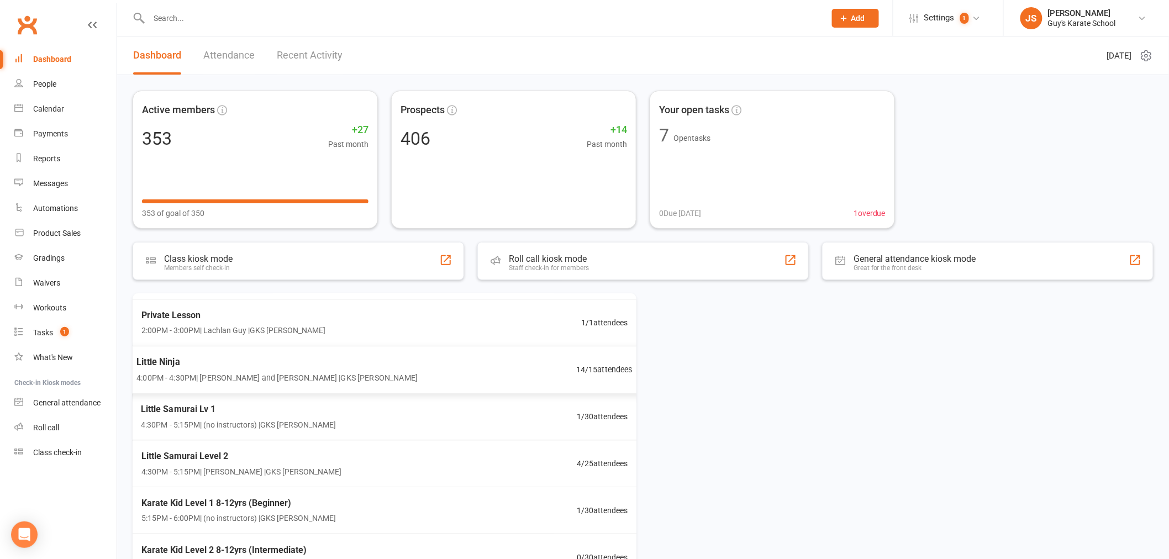
scroll to position [47, 0]
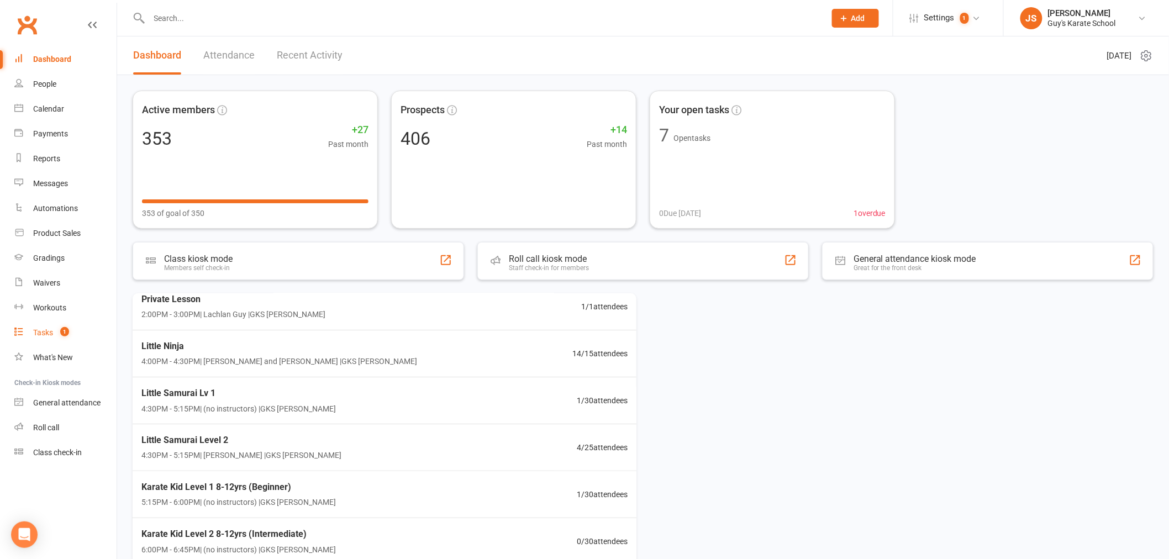
click at [56, 335] on count-badge "1" at bounding box center [62, 332] width 14 height 9
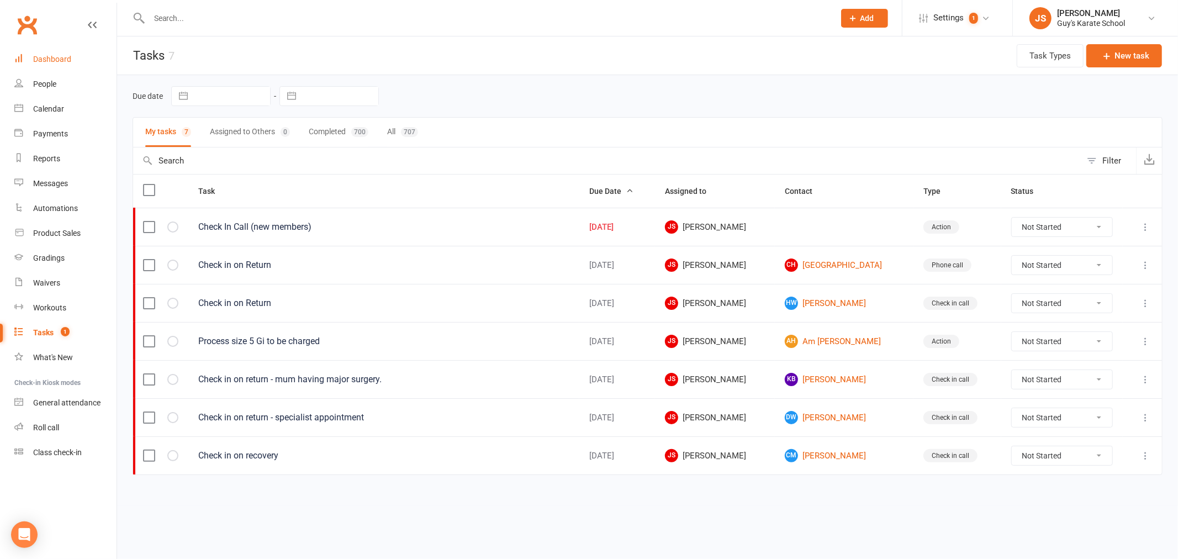
click at [59, 61] on div "Dashboard" at bounding box center [52, 59] width 38 height 9
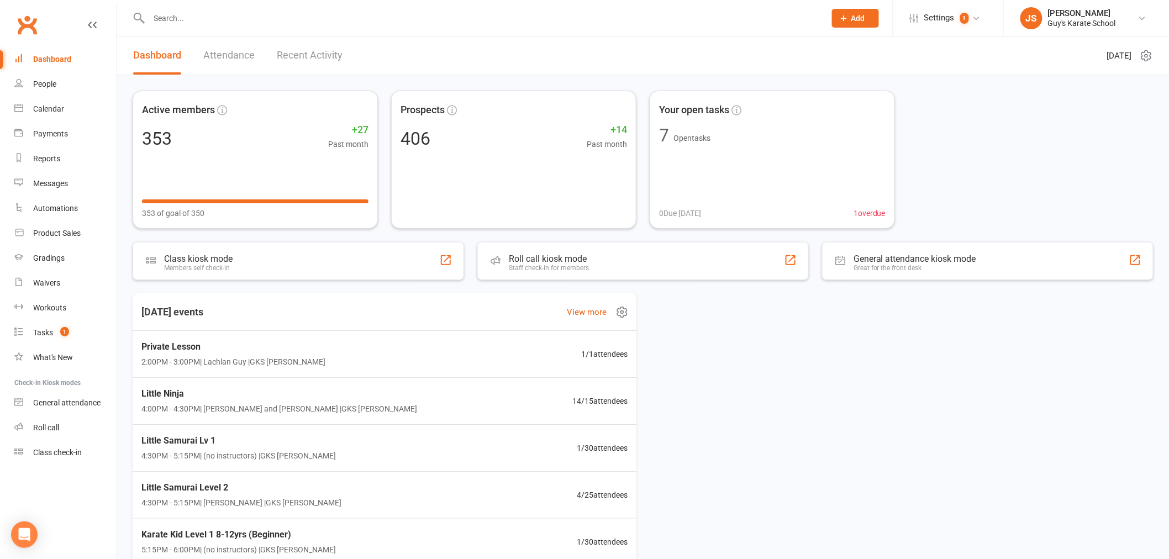
scroll to position [47, 0]
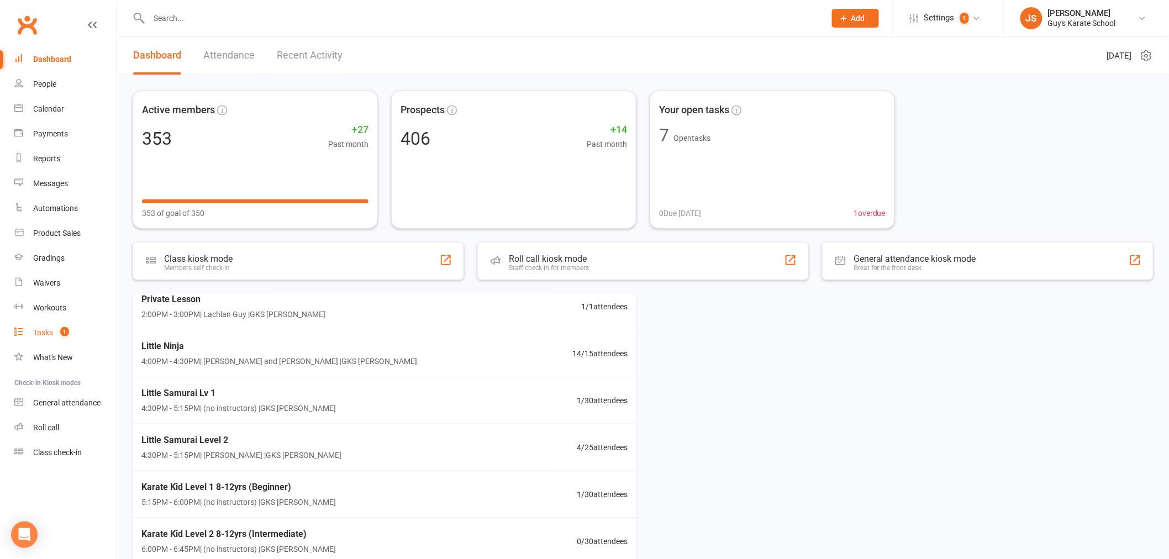
click at [70, 337] on link "Tasks 1" at bounding box center [65, 332] width 102 height 25
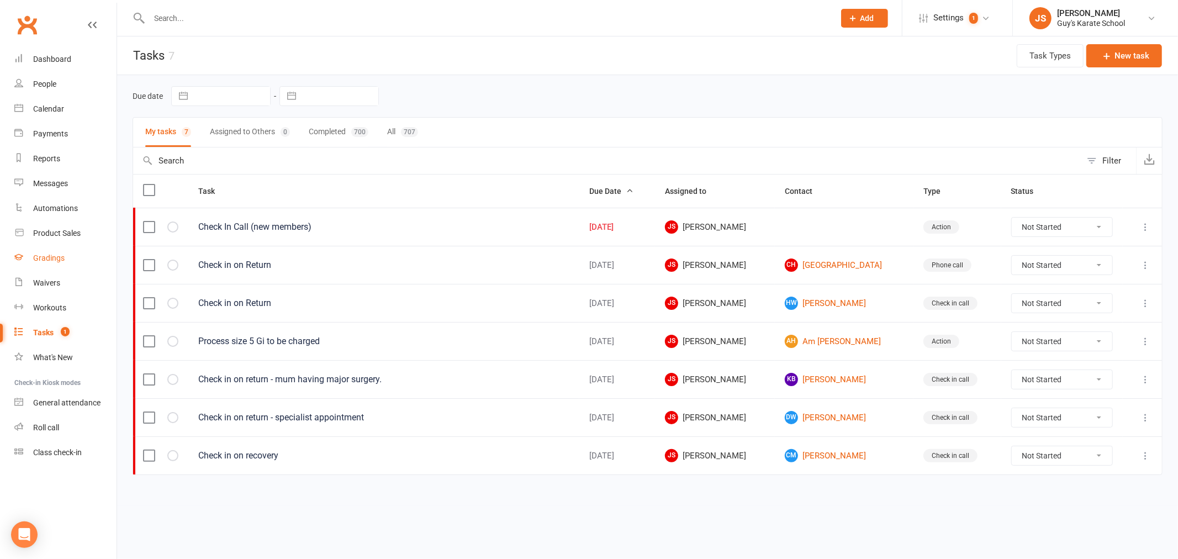
click at [60, 266] on link "Gradings" at bounding box center [65, 258] width 102 height 25
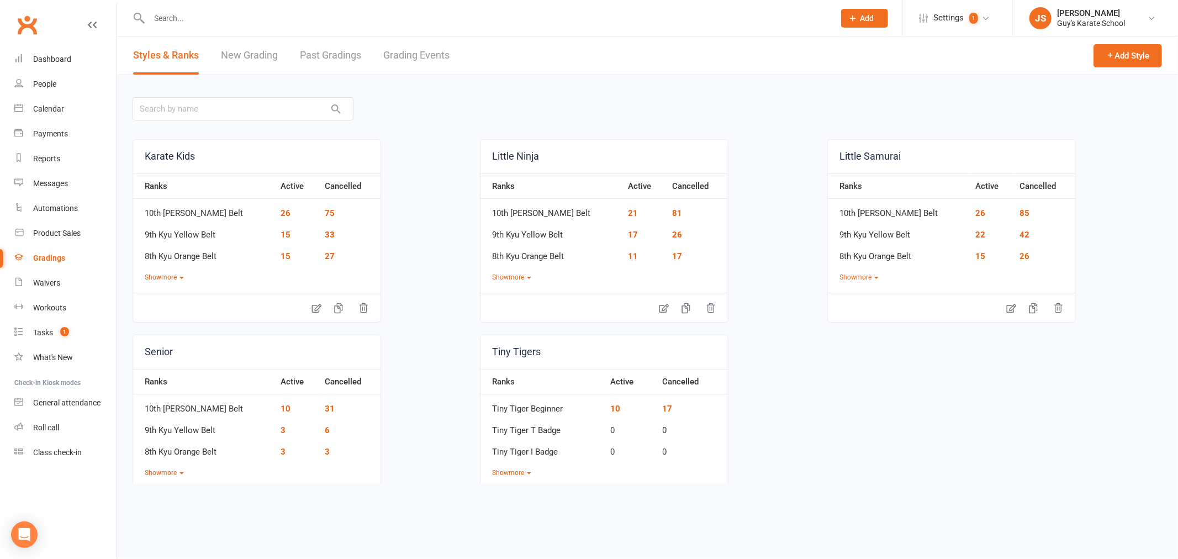
click at [429, 47] on link "Grading Events" at bounding box center [416, 55] width 66 height 38
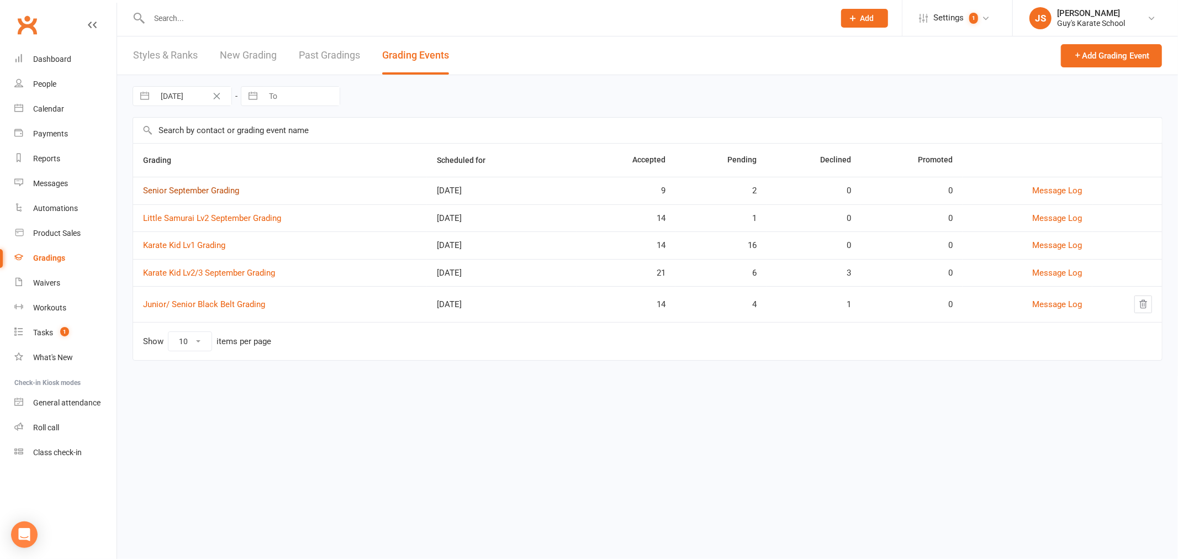
click at [210, 192] on link "Senior September Grading" at bounding box center [191, 191] width 96 height 10
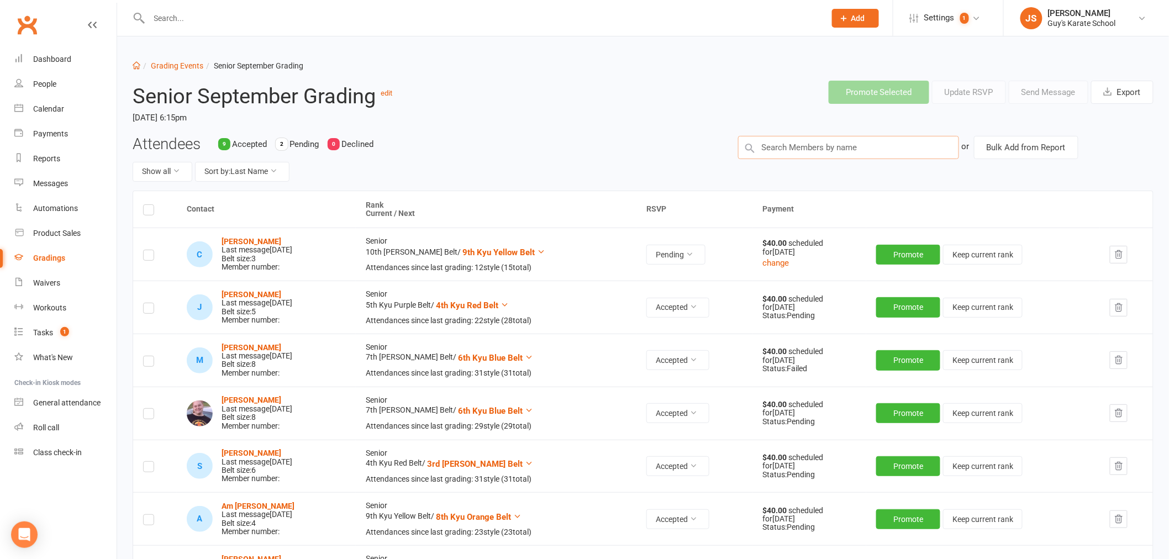
click at [799, 152] on input "text" at bounding box center [848, 147] width 221 height 23
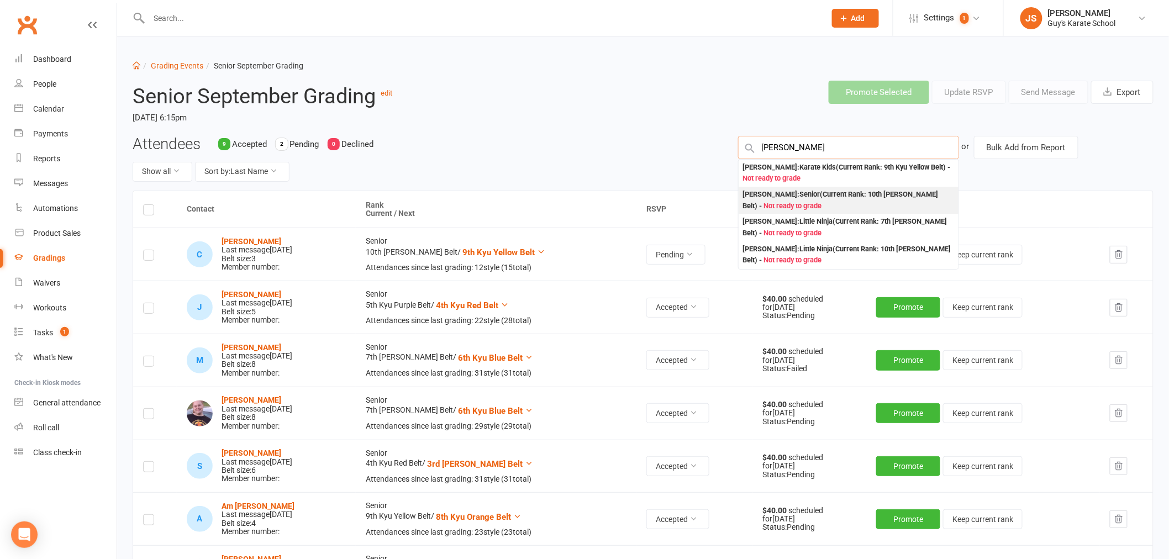
type input "nathan"
click at [812, 196] on div "Nathan Nicolls : Senior (Current Rank: 10th Kyu White Belt ) - Not ready to gra…" at bounding box center [848, 200] width 211 height 23
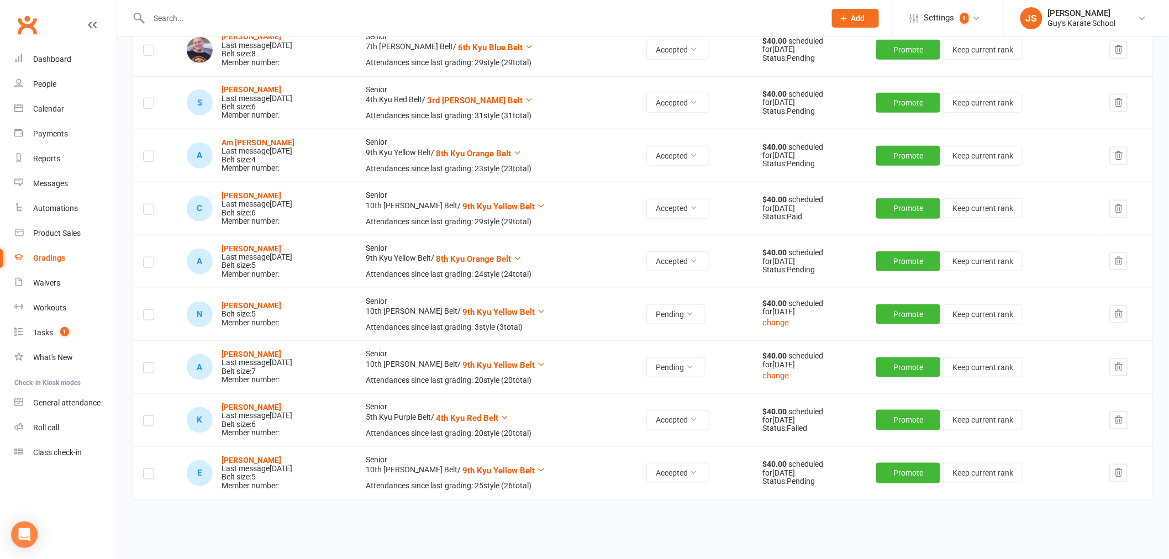
scroll to position [345, 0]
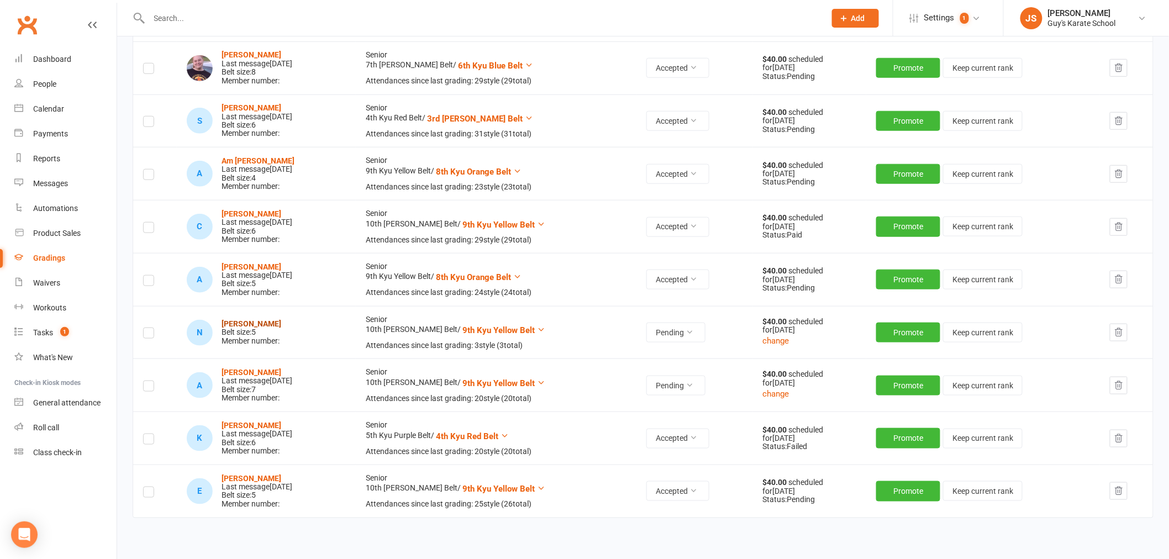
click at [255, 322] on strong "Nathan Nicolls" at bounding box center [251, 323] width 60 height 9
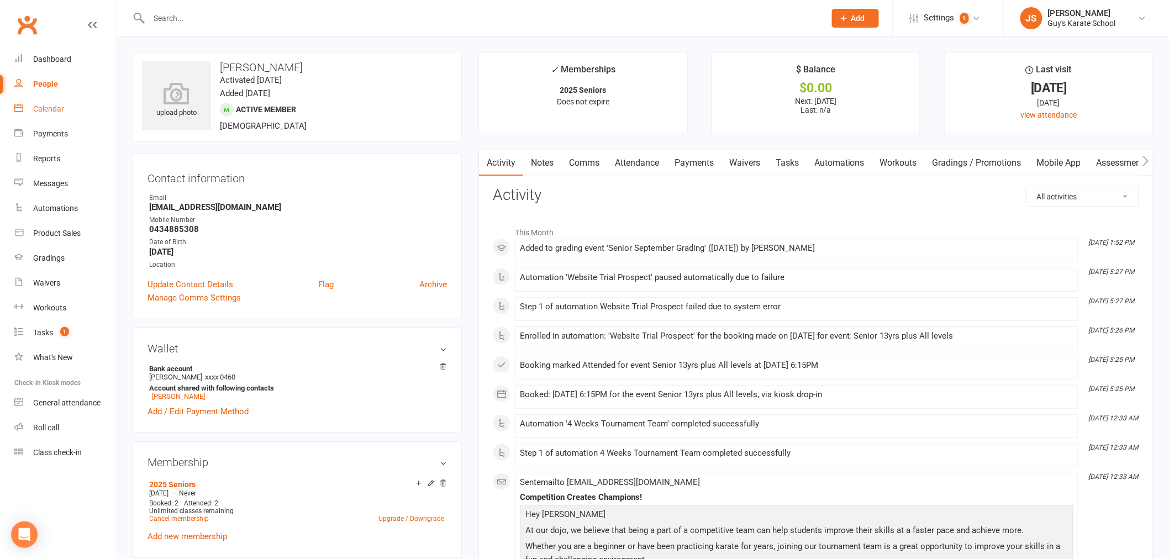
click at [62, 109] on div "Calendar" at bounding box center [48, 108] width 31 height 9
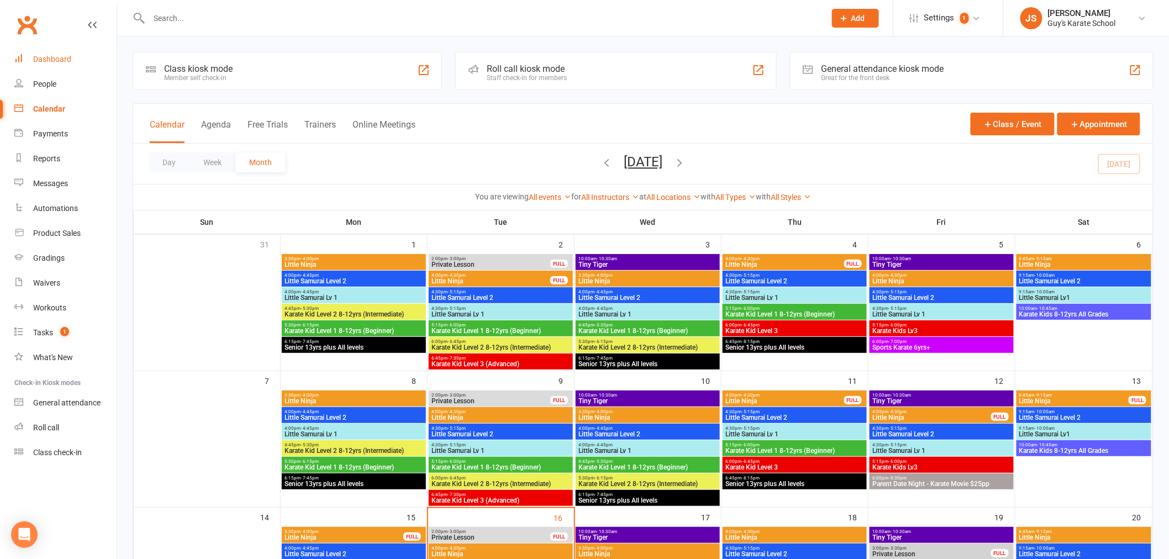
click at [68, 56] on div "Dashboard" at bounding box center [52, 59] width 38 height 9
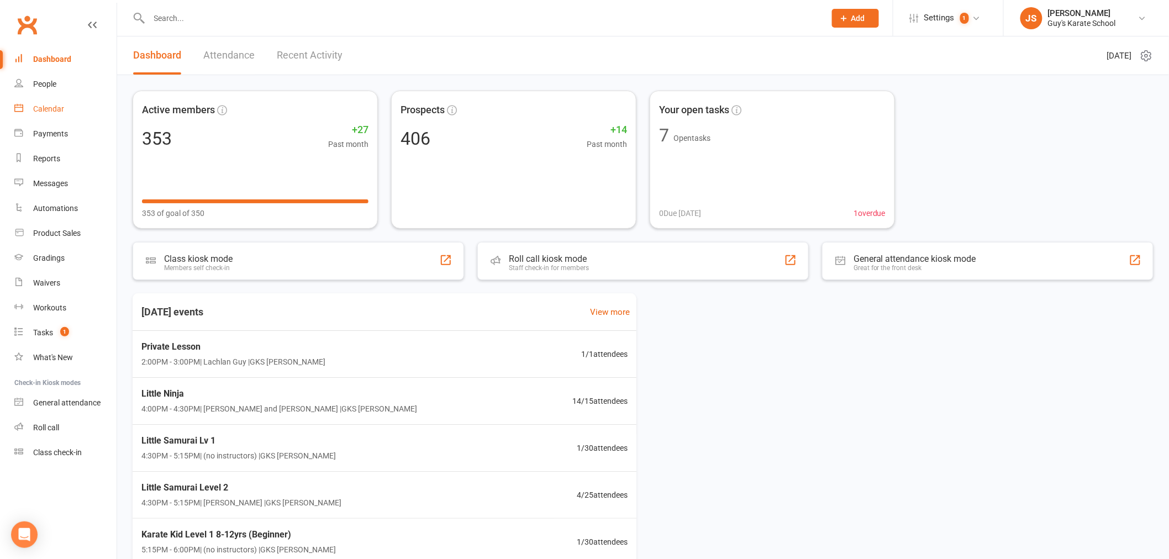
click at [50, 108] on div "Calendar" at bounding box center [48, 108] width 31 height 9
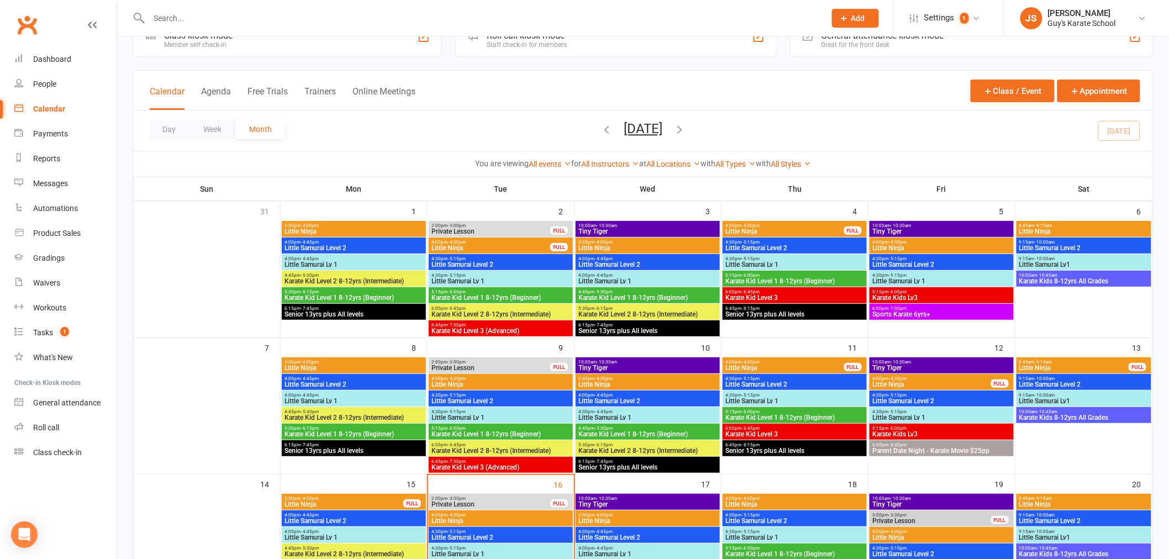
scroll to position [61, 0]
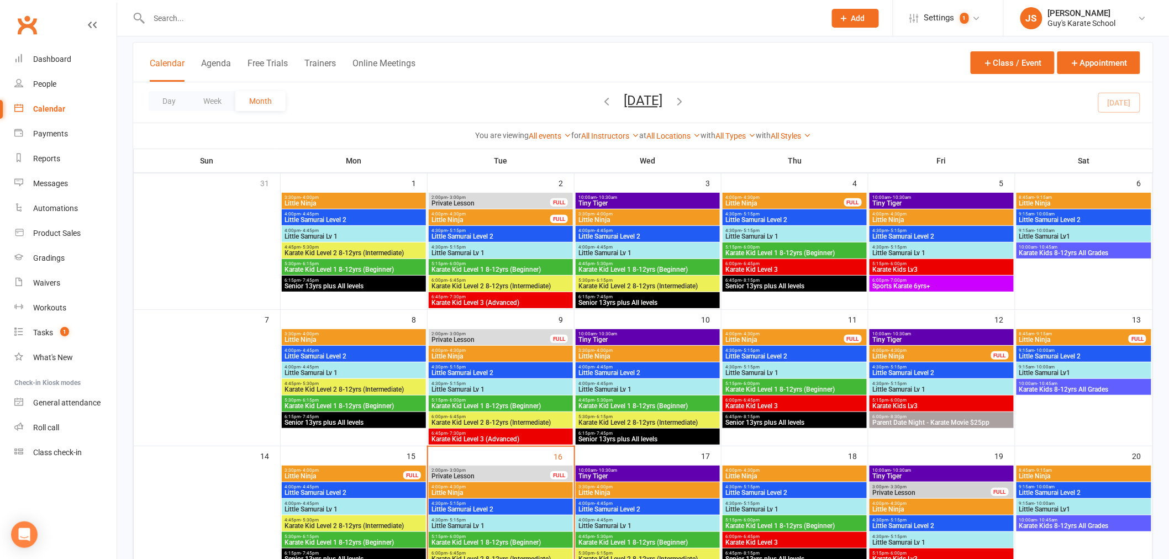
click at [520, 473] on span "Private Lesson" at bounding box center [491, 476] width 120 height 7
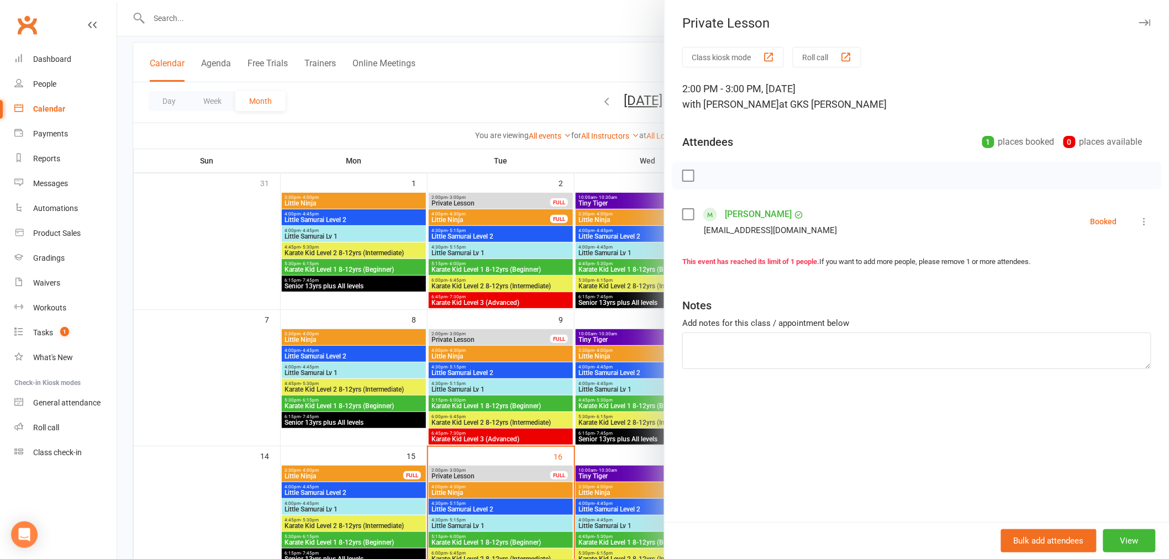
click at [1147, 221] on div "Class kiosk mode Roll call 2:00 PM - 3:00 PM, Tuesday, September, 16, 2025 with…" at bounding box center [916, 284] width 504 height 475
click at [1139, 221] on icon at bounding box center [1144, 221] width 11 height 11
click at [1075, 287] on link "Check in" at bounding box center [1091, 287] width 119 height 22
click at [362, 101] on div at bounding box center [643, 279] width 1052 height 559
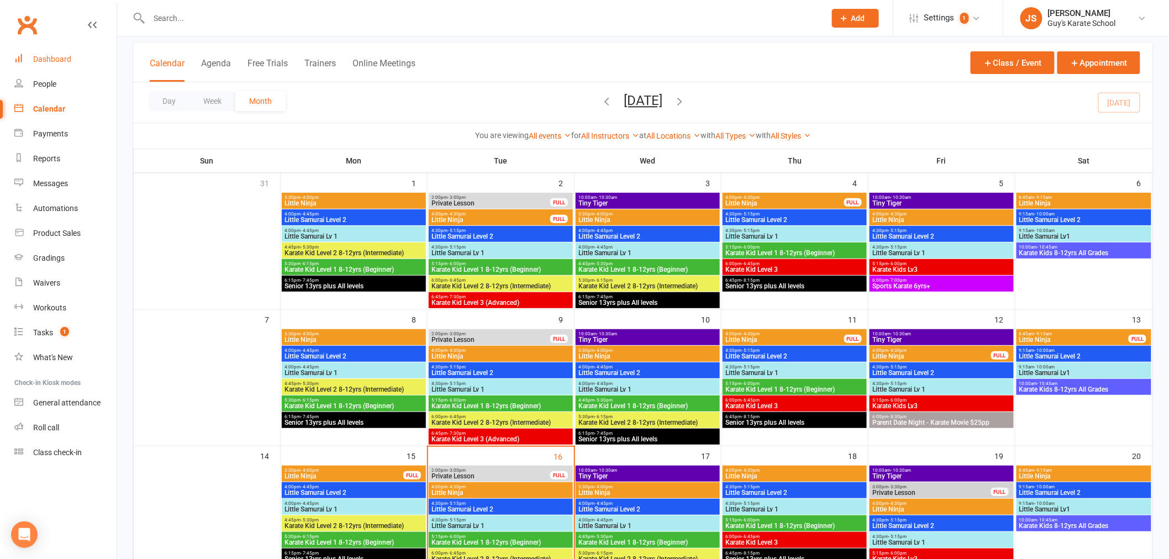
click at [61, 61] on div "Dashboard" at bounding box center [52, 59] width 38 height 9
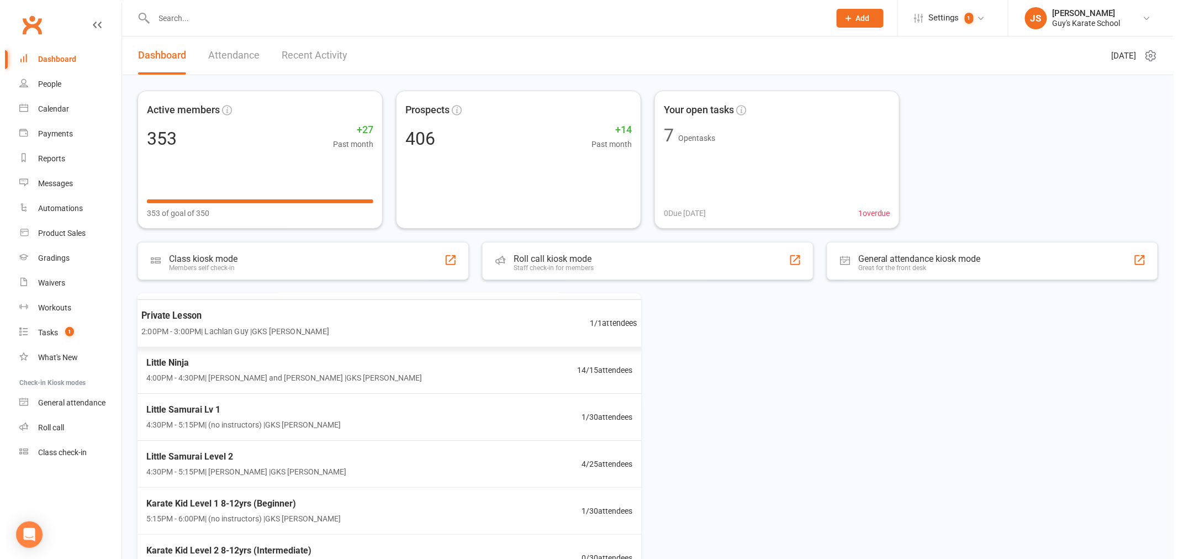
scroll to position [47, 0]
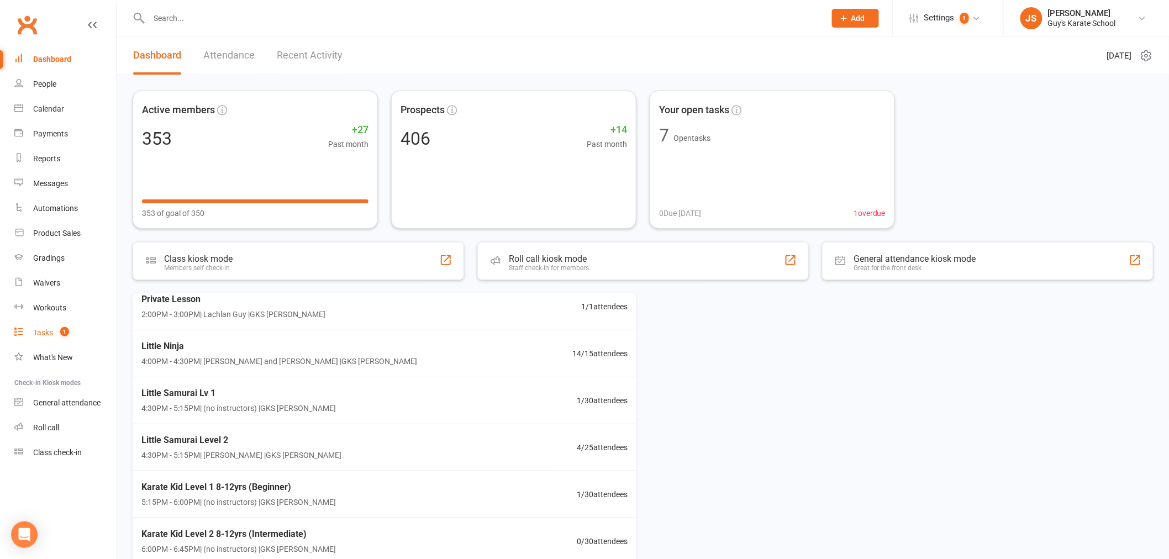
click at [62, 337] on link "Tasks 1" at bounding box center [65, 332] width 102 height 25
